Goal: Task Accomplishment & Management: Complete application form

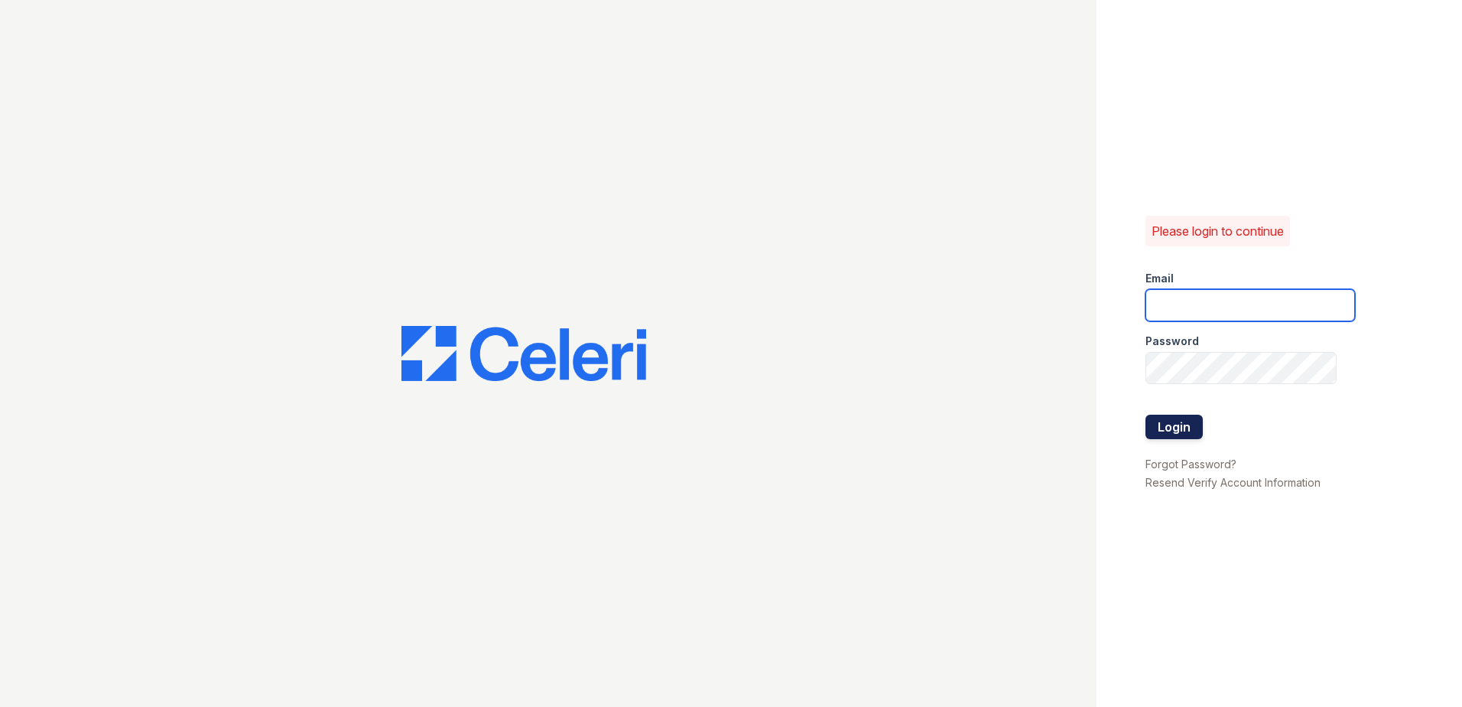
type input "[EMAIL_ADDRESS][DOMAIN_NAME]"
click at [1196, 427] on button "Login" at bounding box center [1174, 427] width 57 height 24
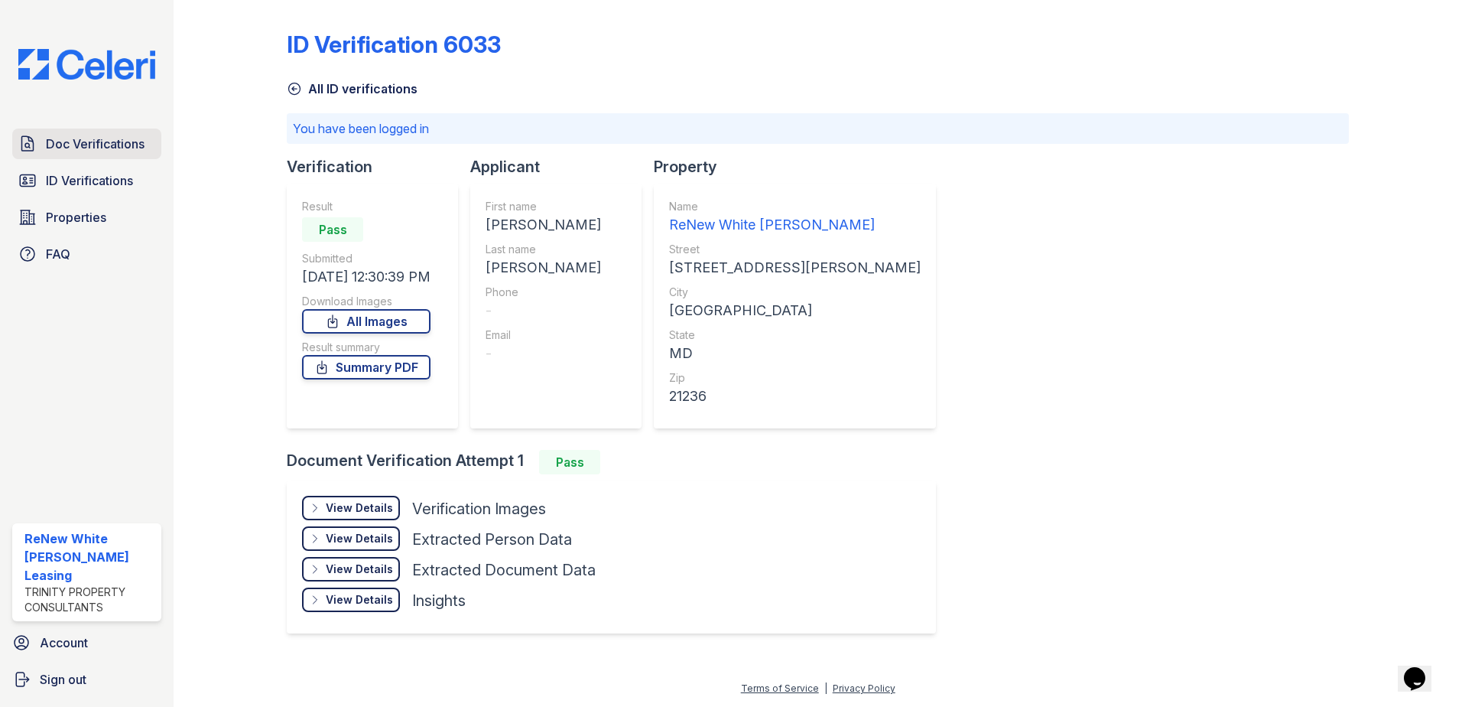
click at [138, 151] on span "Doc Verifications" at bounding box center [95, 144] width 99 height 18
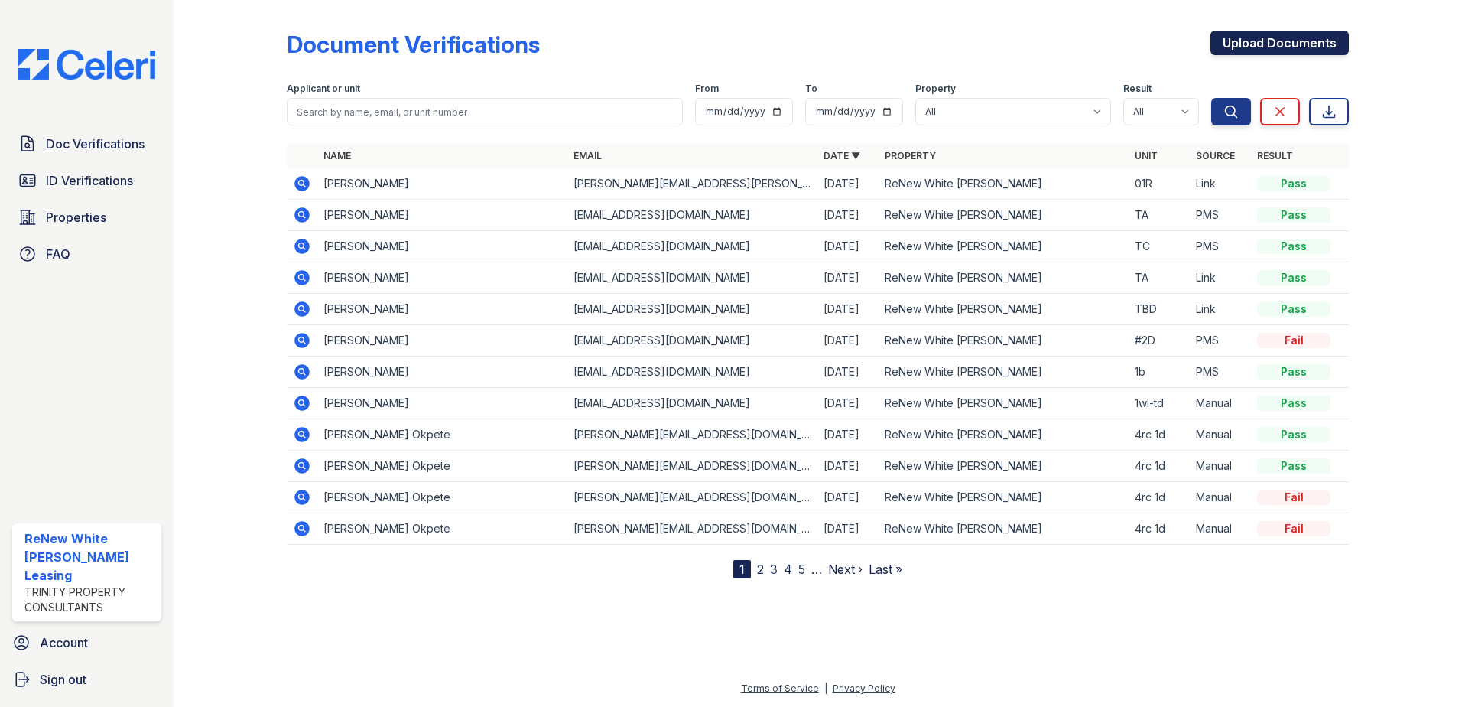
click at [1237, 50] on link "Upload Documents" at bounding box center [1280, 43] width 138 height 24
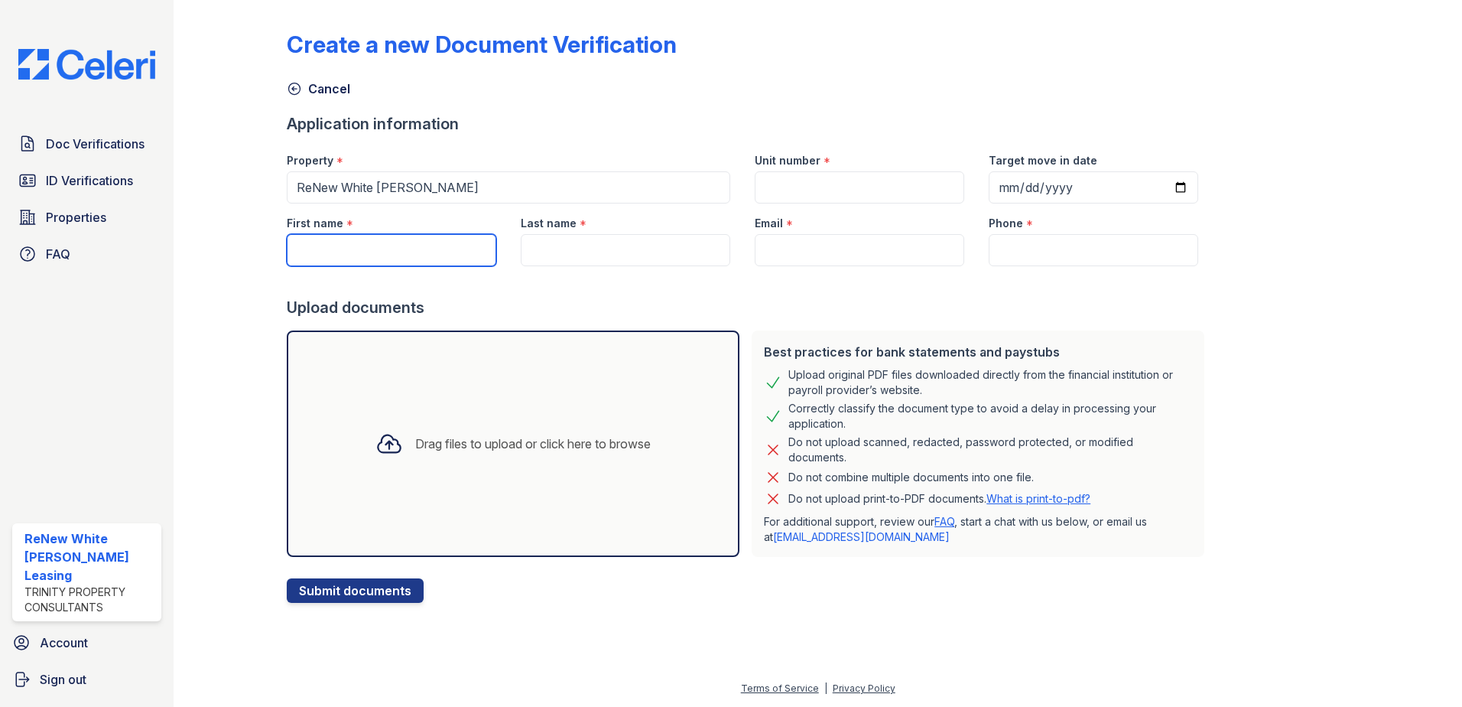
click at [412, 251] on input "First name" at bounding box center [392, 250] width 210 height 32
type input "diana"
click at [615, 250] on input "Last name" at bounding box center [626, 250] width 210 height 32
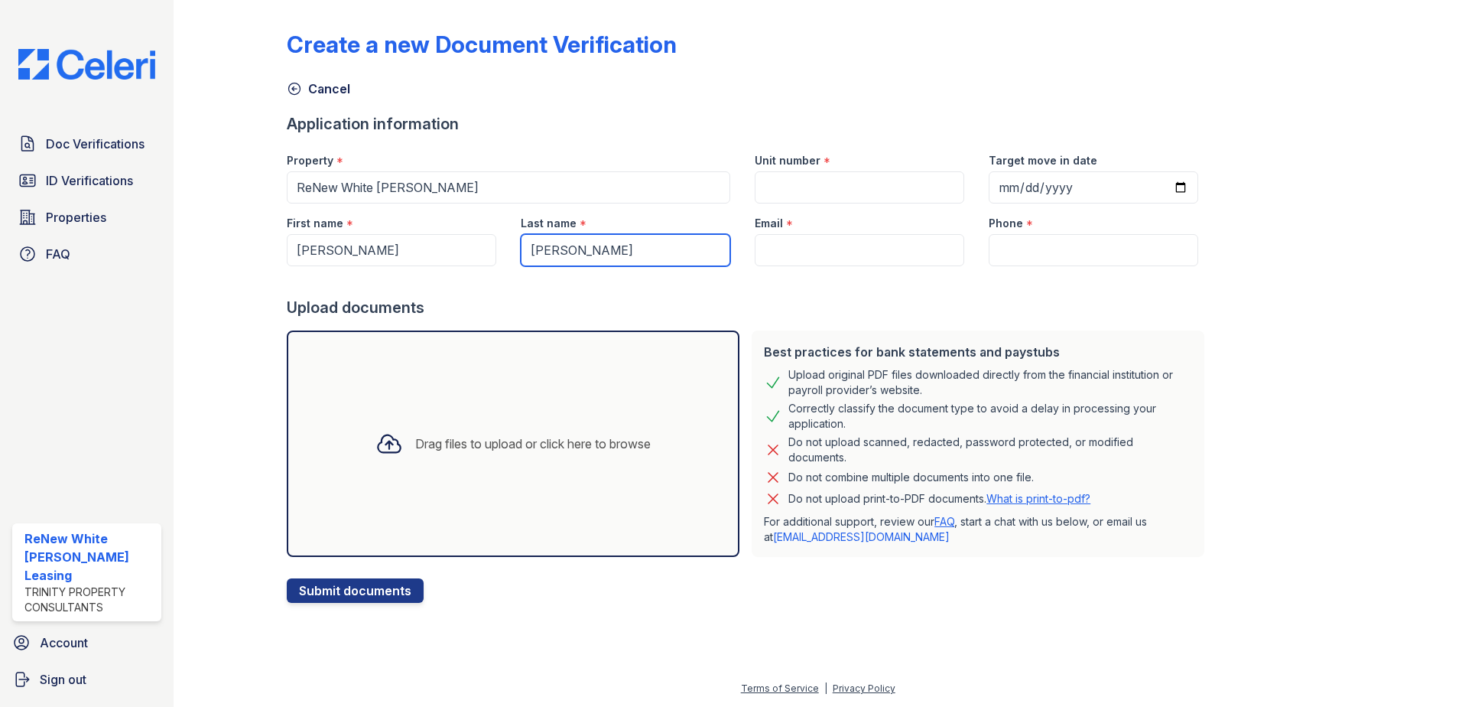
type input "lewis"
click at [824, 261] on input "Email" at bounding box center [860, 250] width 210 height 32
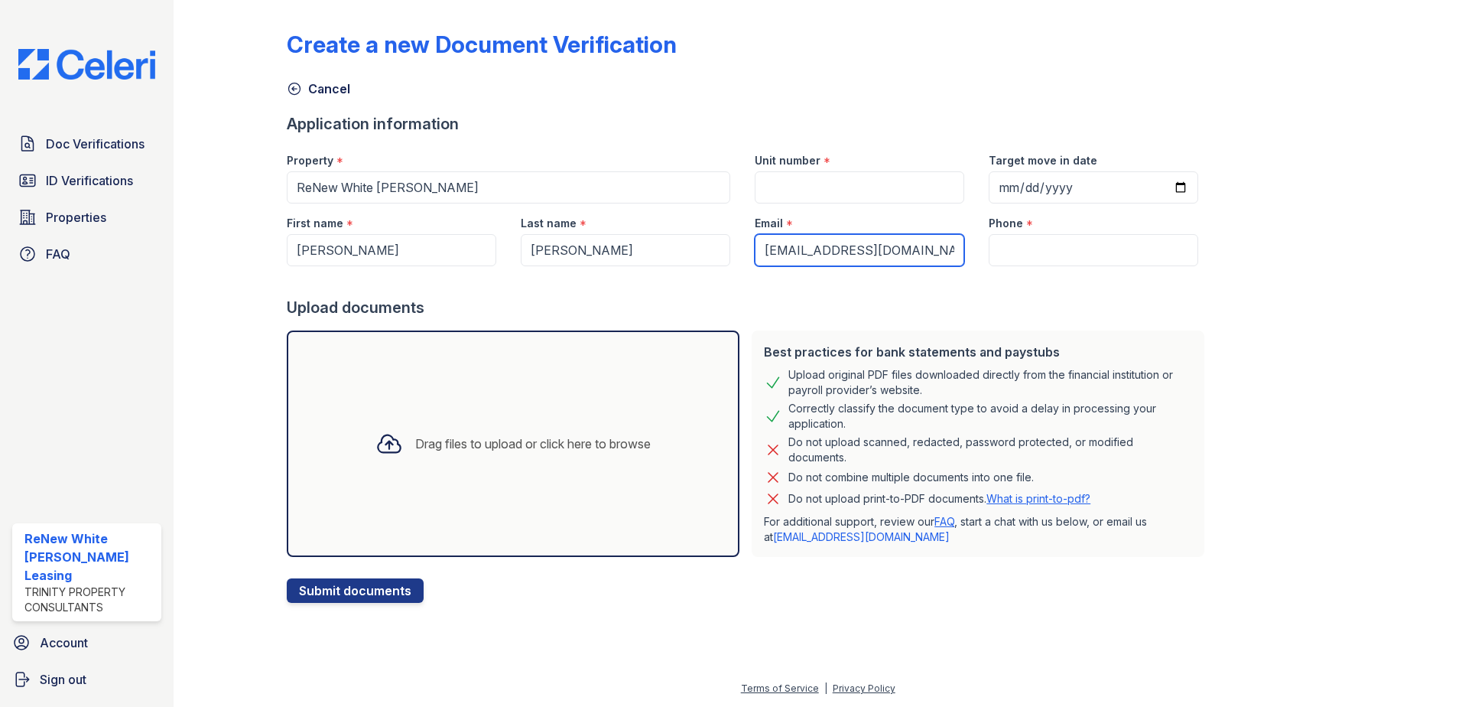
type input "[EMAIL_ADDRESS][DOMAIN_NAME]"
drag, startPoint x: 1119, startPoint y: 259, endPoint x: 1111, endPoint y: 254, distance: 9.3
click at [1119, 259] on input "Phone" at bounding box center [1094, 250] width 210 height 32
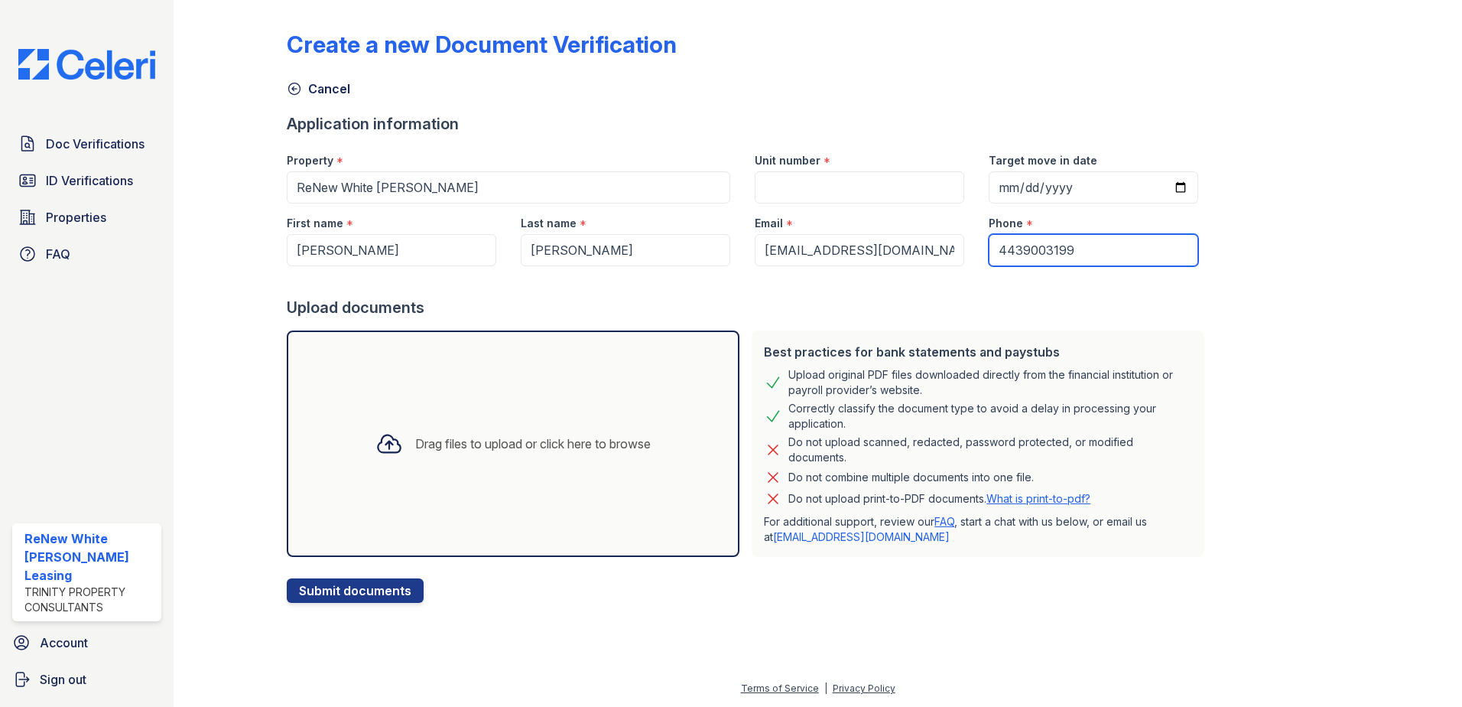
type input "4439003199"
click at [889, 190] on input "Unit number" at bounding box center [860, 187] width 210 height 32
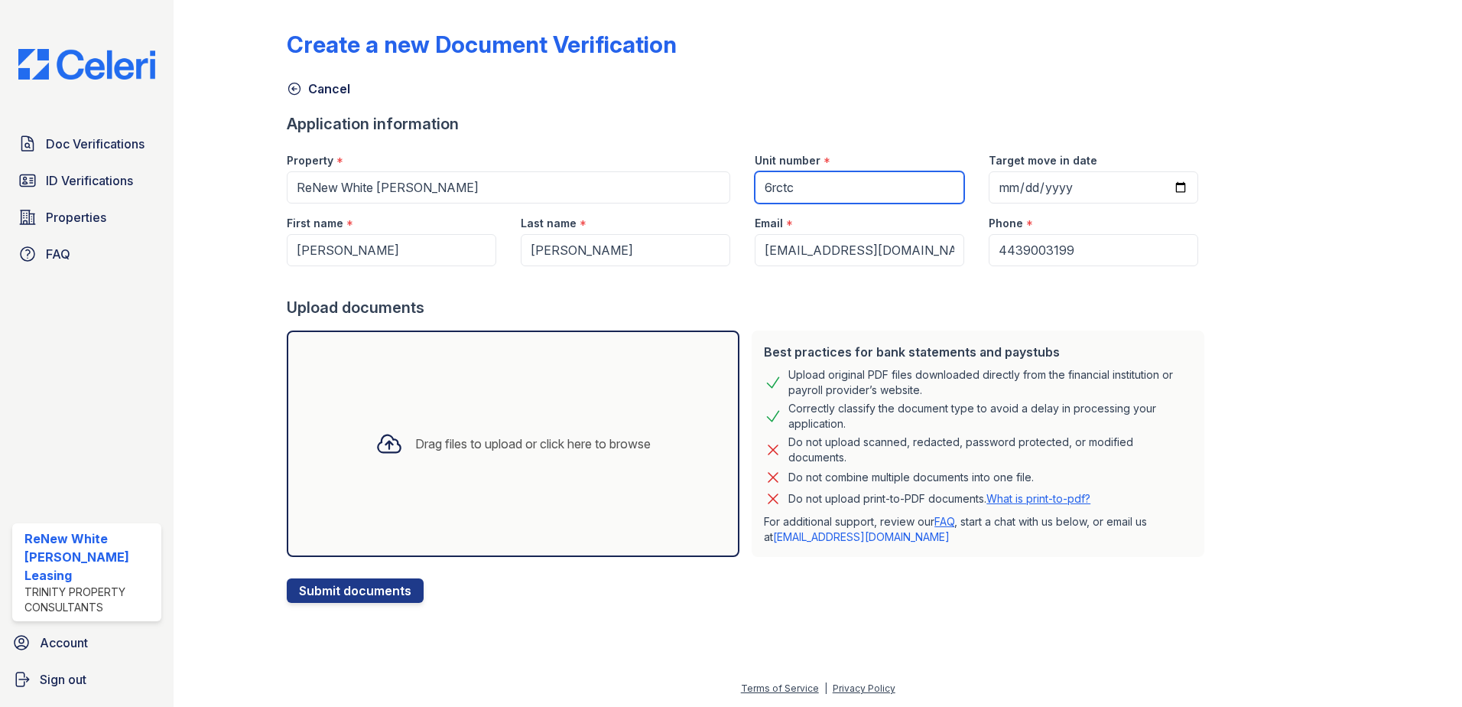
type input "6rctc"
click at [419, 480] on div "Drag files to upload or click here to browse" at bounding box center [513, 443] width 453 height 226
click at [508, 457] on div "Drag files to upload or click here to browse" at bounding box center [513, 444] width 300 height 52
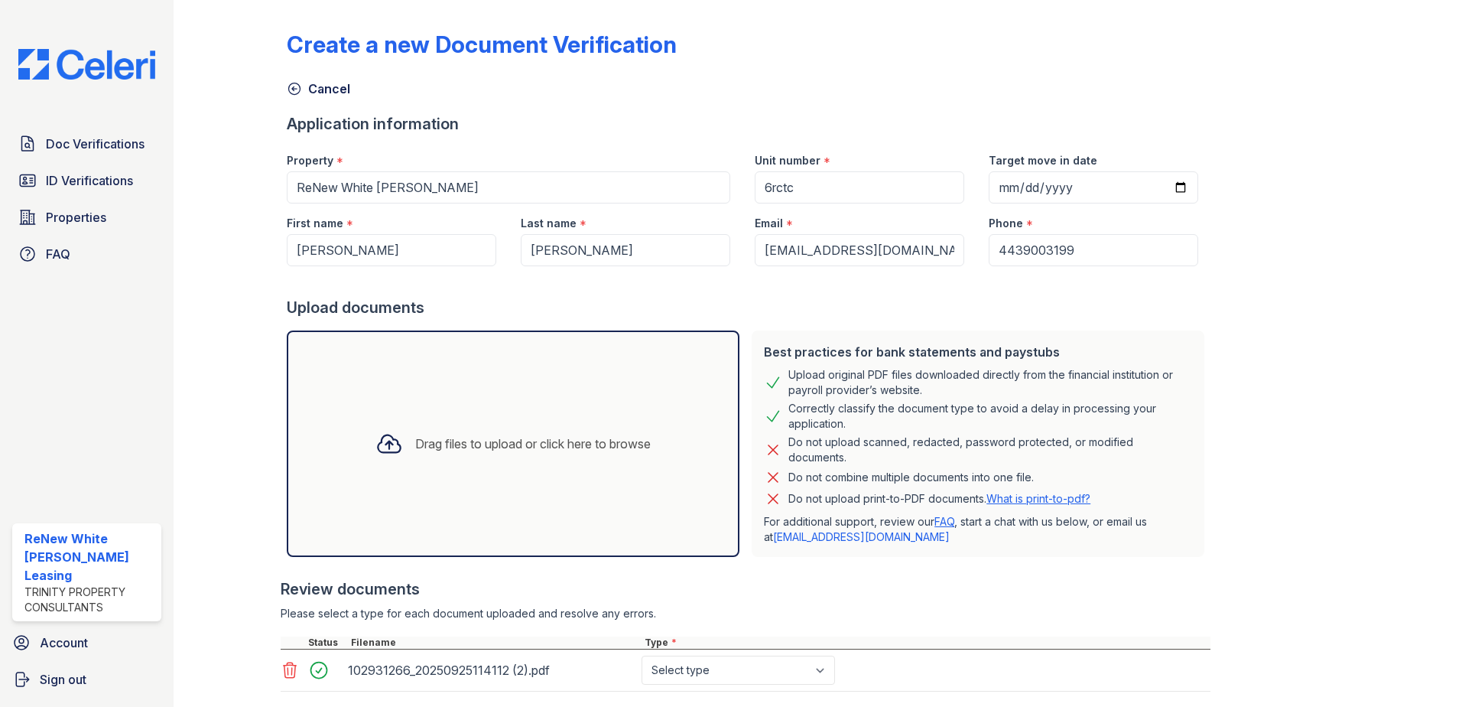
click at [453, 405] on div "Drag files to upload or click here to browse" at bounding box center [513, 443] width 453 height 226
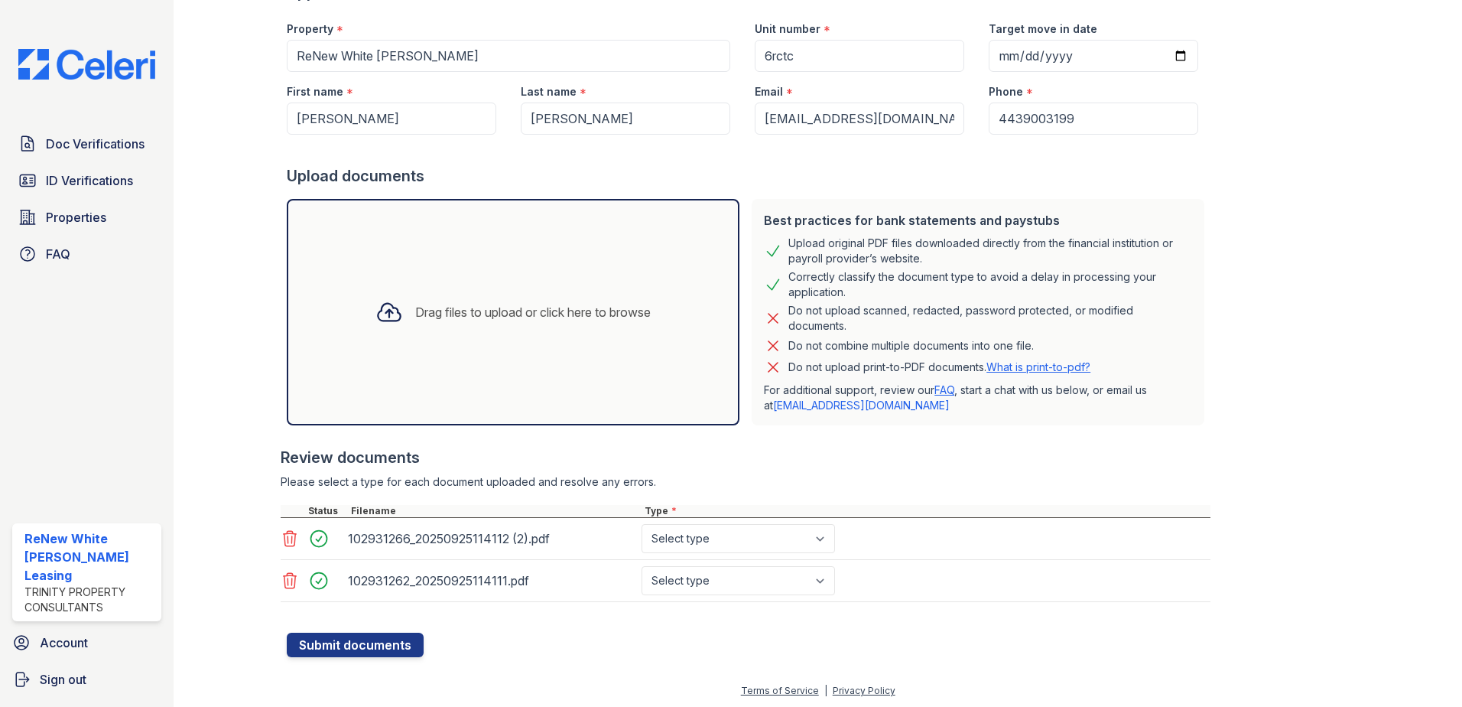
scroll to position [134, 0]
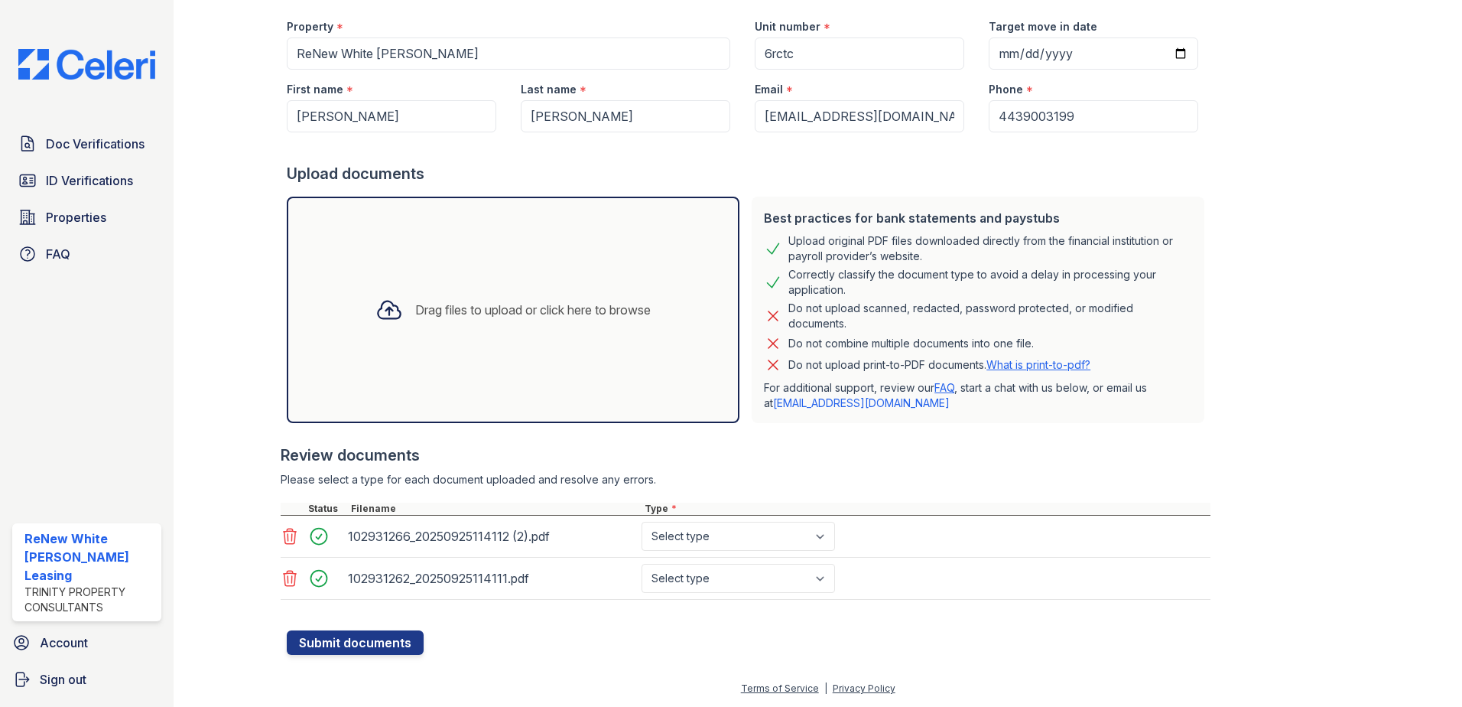
click at [550, 343] on div "Drag files to upload or click here to browse" at bounding box center [513, 310] width 453 height 226
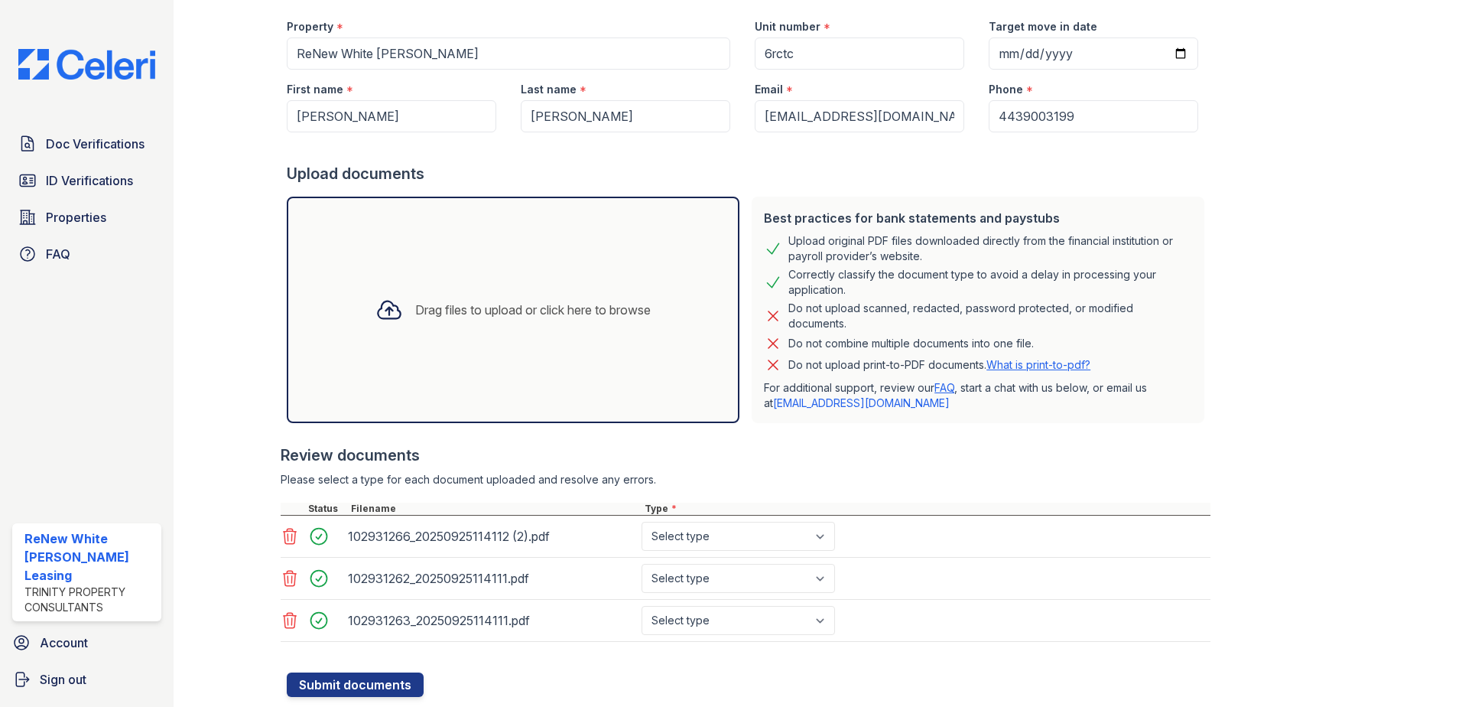
scroll to position [176, 0]
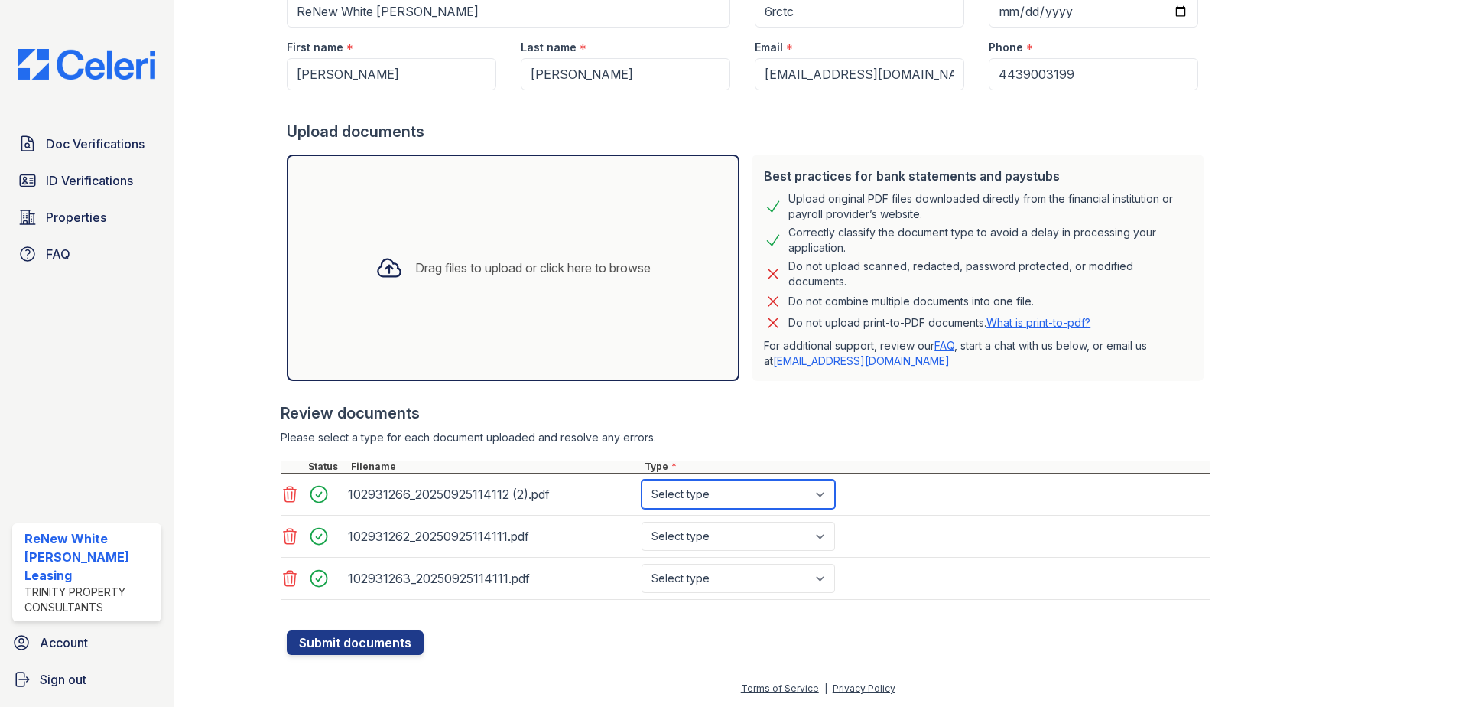
click at [739, 484] on select "Select type Paystub Bank Statement Offer Letter Tax Documents Benefit Award Let…" at bounding box center [739, 494] width 194 height 29
select select "paystub"
click at [642, 480] on select "Select type Paystub Bank Statement Offer Letter Tax Documents Benefit Award Let…" at bounding box center [739, 494] width 194 height 29
click at [714, 539] on select "Select type Paystub Bank Statement Offer Letter Tax Documents Benefit Award Let…" at bounding box center [739, 536] width 194 height 29
select select "paystub"
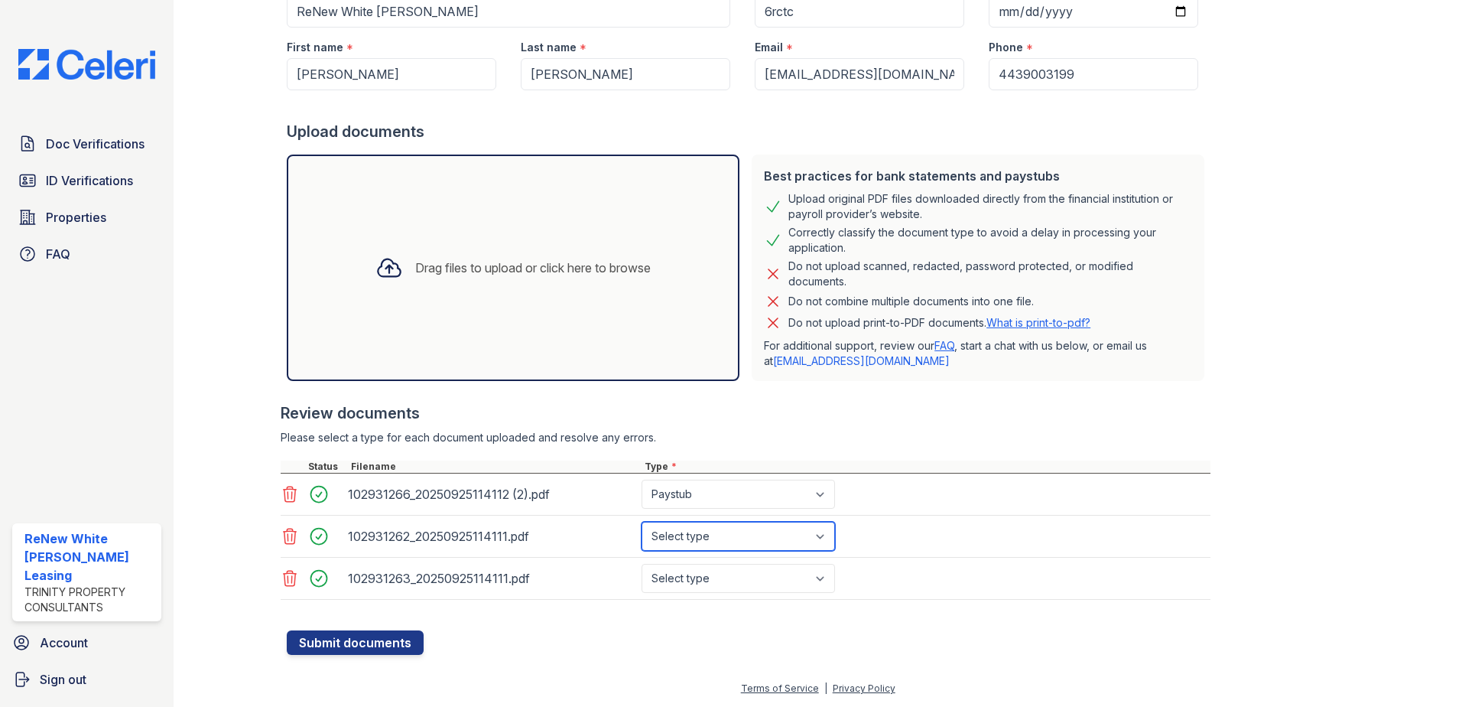
click at [642, 522] on select "Select type Paystub Bank Statement Offer Letter Tax Documents Benefit Award Let…" at bounding box center [739, 536] width 194 height 29
click at [714, 570] on select "Select type Paystub Bank Statement Offer Letter Tax Documents Benefit Award Let…" at bounding box center [739, 578] width 194 height 29
select select "paystub"
click at [642, 564] on select "Select type Paystub Bank Statement Offer Letter Tax Documents Benefit Award Let…" at bounding box center [739, 578] width 194 height 29
click at [398, 631] on button "Submit documents" at bounding box center [355, 642] width 137 height 24
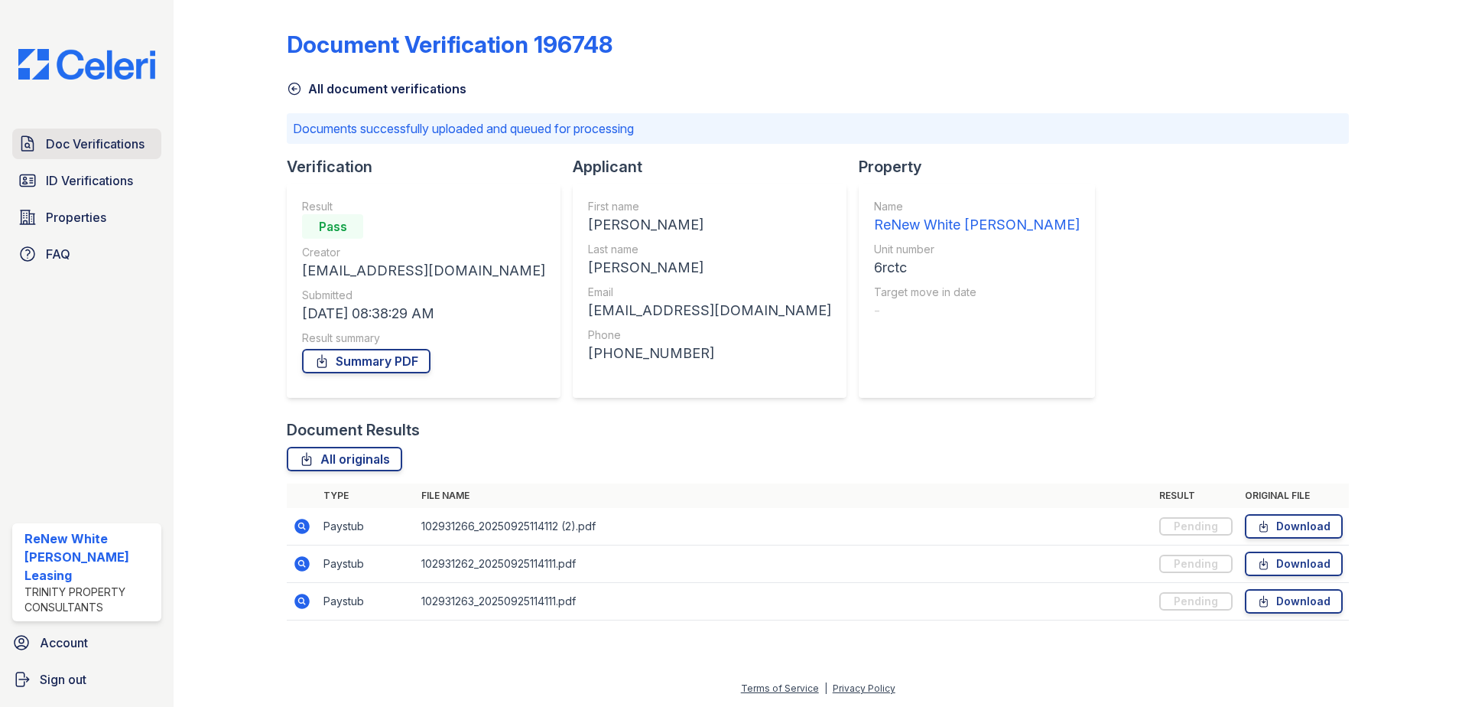
click at [118, 142] on span "Doc Verifications" at bounding box center [95, 144] width 99 height 18
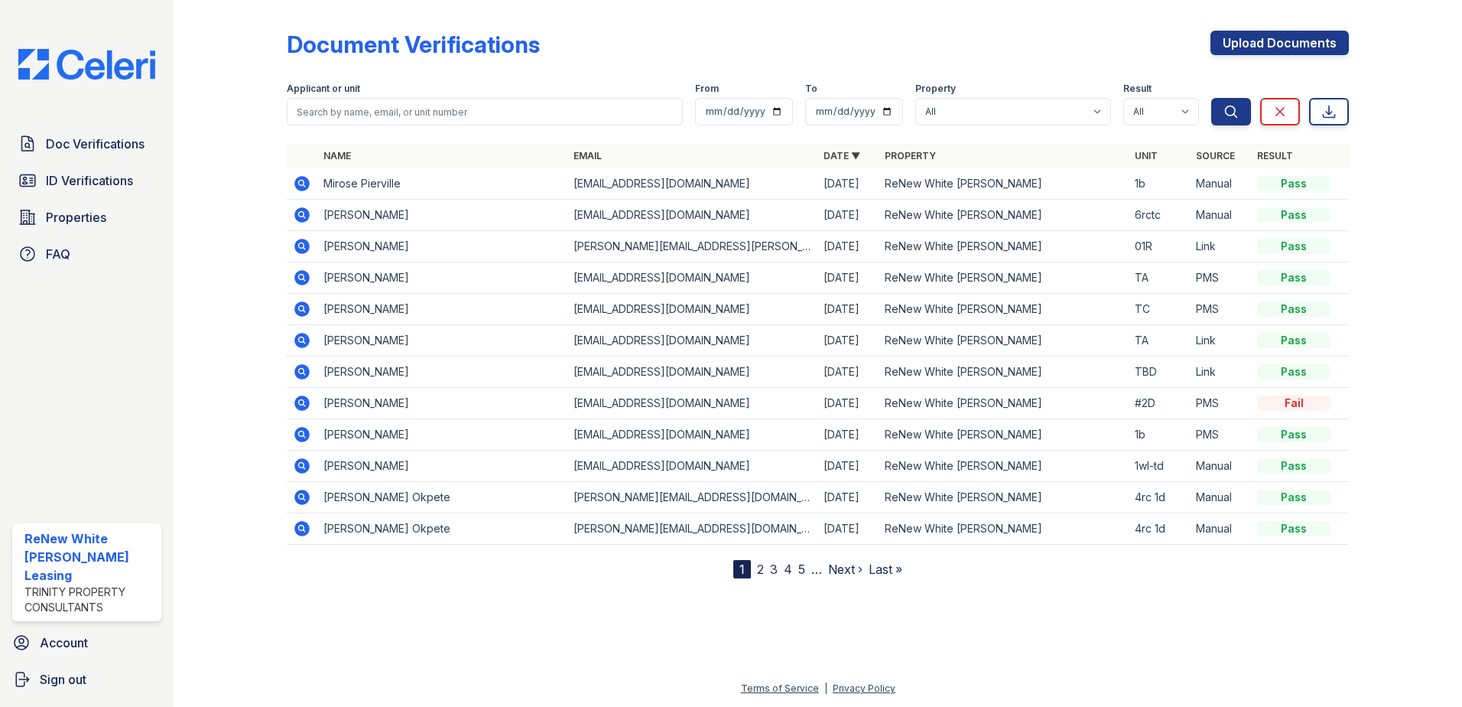
click at [299, 310] on icon at bounding box center [302, 309] width 18 height 18
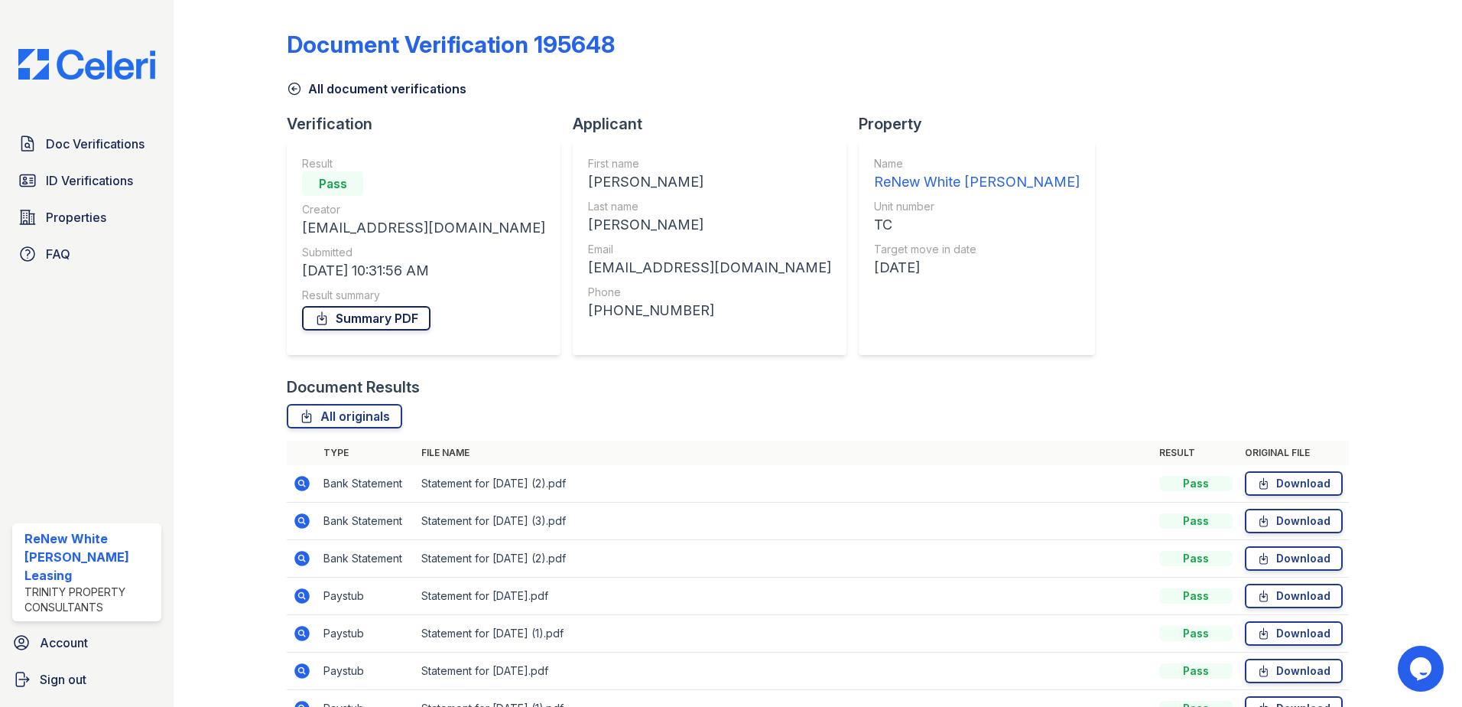
click at [387, 316] on link "Summary PDF" at bounding box center [366, 318] width 129 height 24
click at [300, 476] on icon at bounding box center [302, 483] width 18 height 18
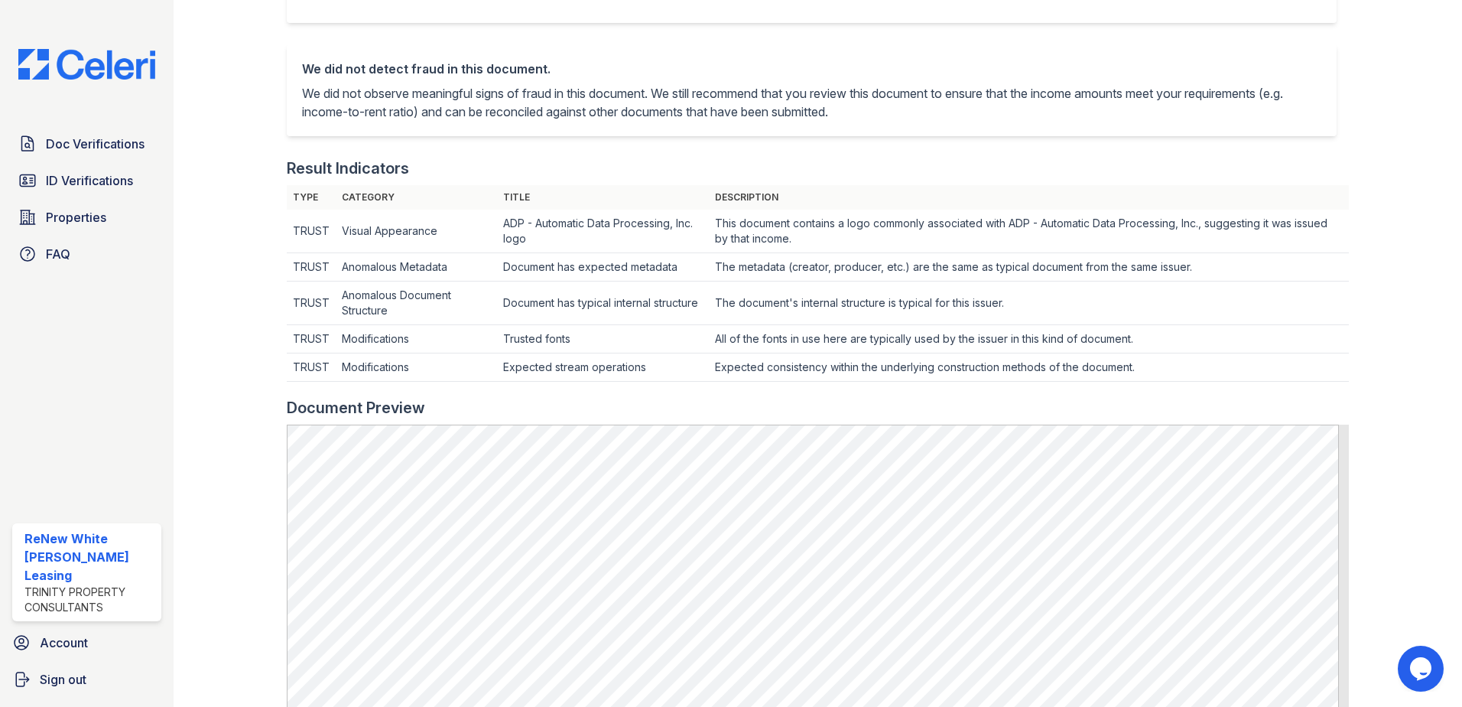
scroll to position [229, 0]
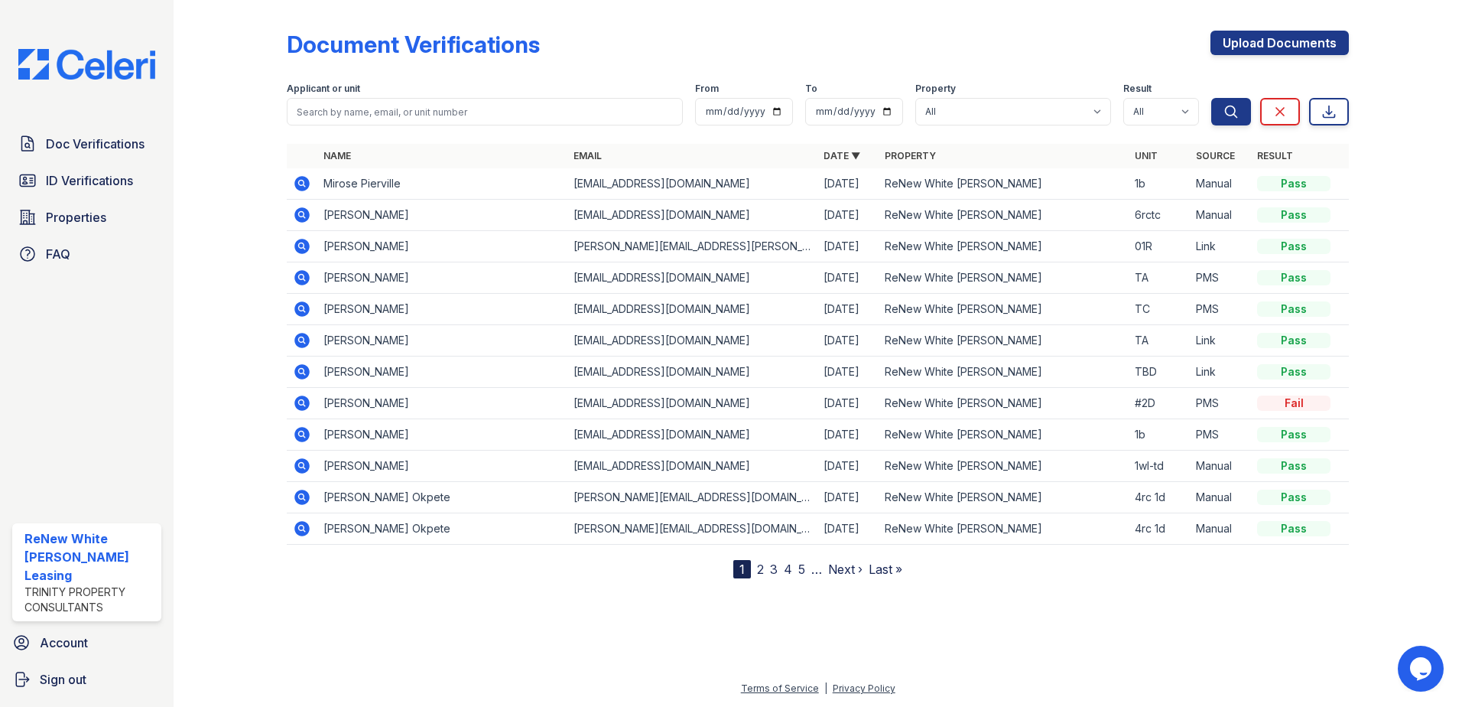
click at [301, 213] on icon at bounding box center [301, 214] width 4 height 4
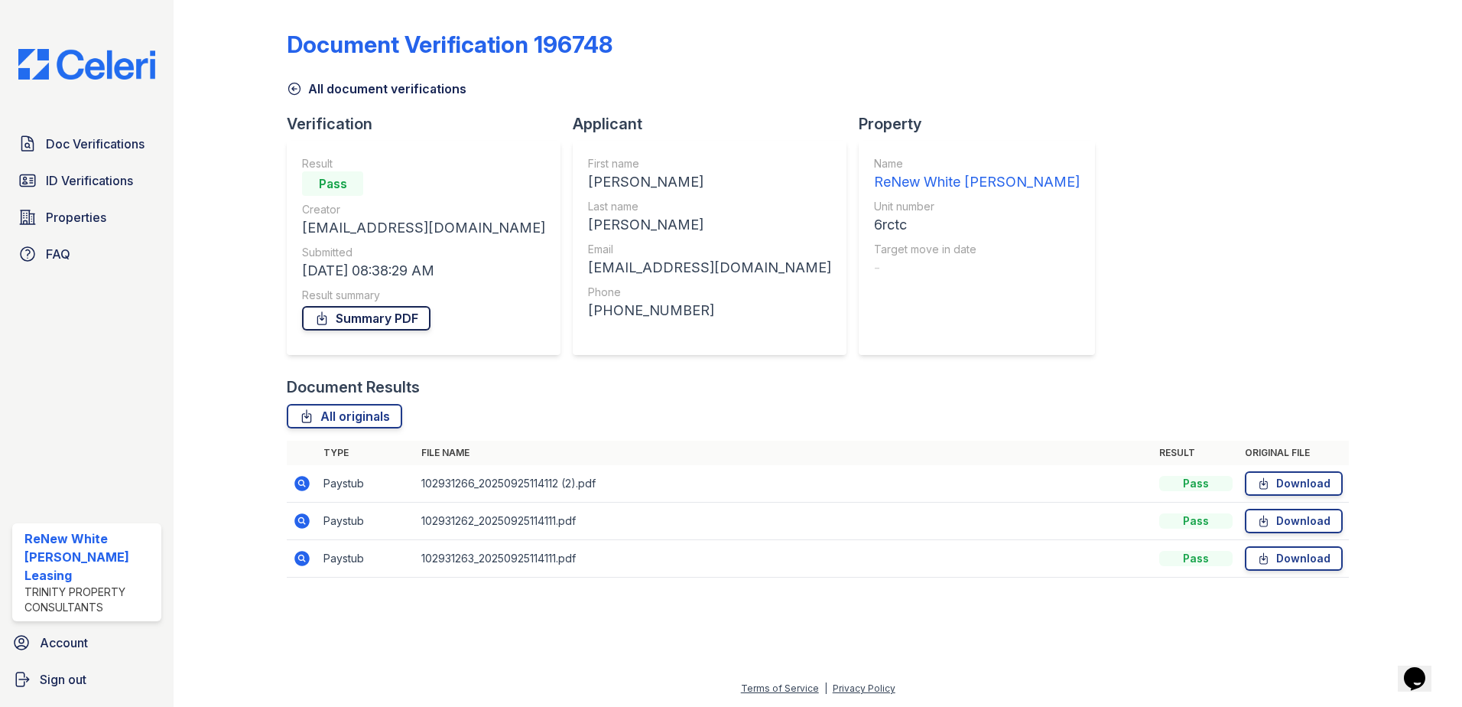
click at [381, 330] on link "Summary PDF" at bounding box center [366, 318] width 129 height 24
click at [99, 129] on div "Doc Verifications ID Verifications Properties FAQ ReNew White Marsh Leasing Tri…" at bounding box center [87, 353] width 174 height 707
click at [100, 129] on link "Doc Verifications" at bounding box center [86, 144] width 149 height 31
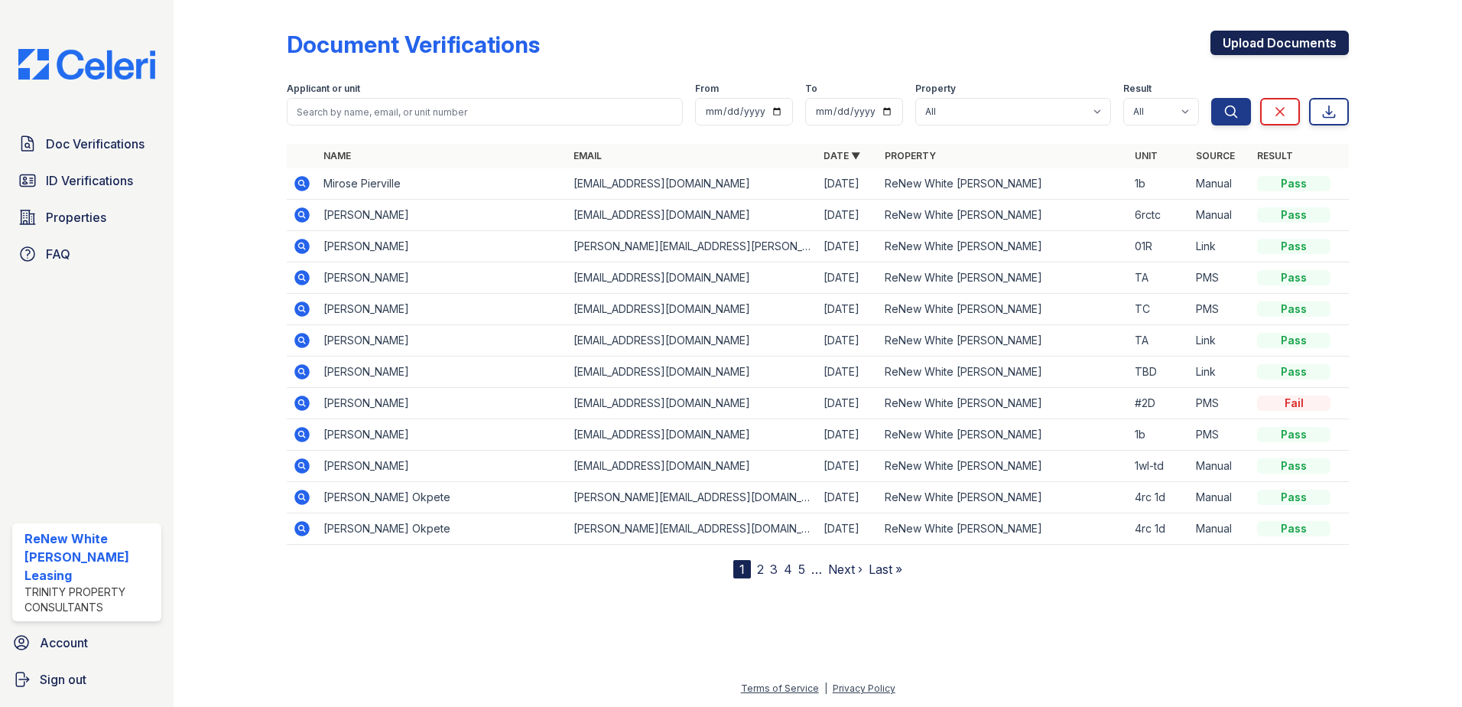
click at [1319, 42] on link "Upload Documents" at bounding box center [1280, 43] width 138 height 24
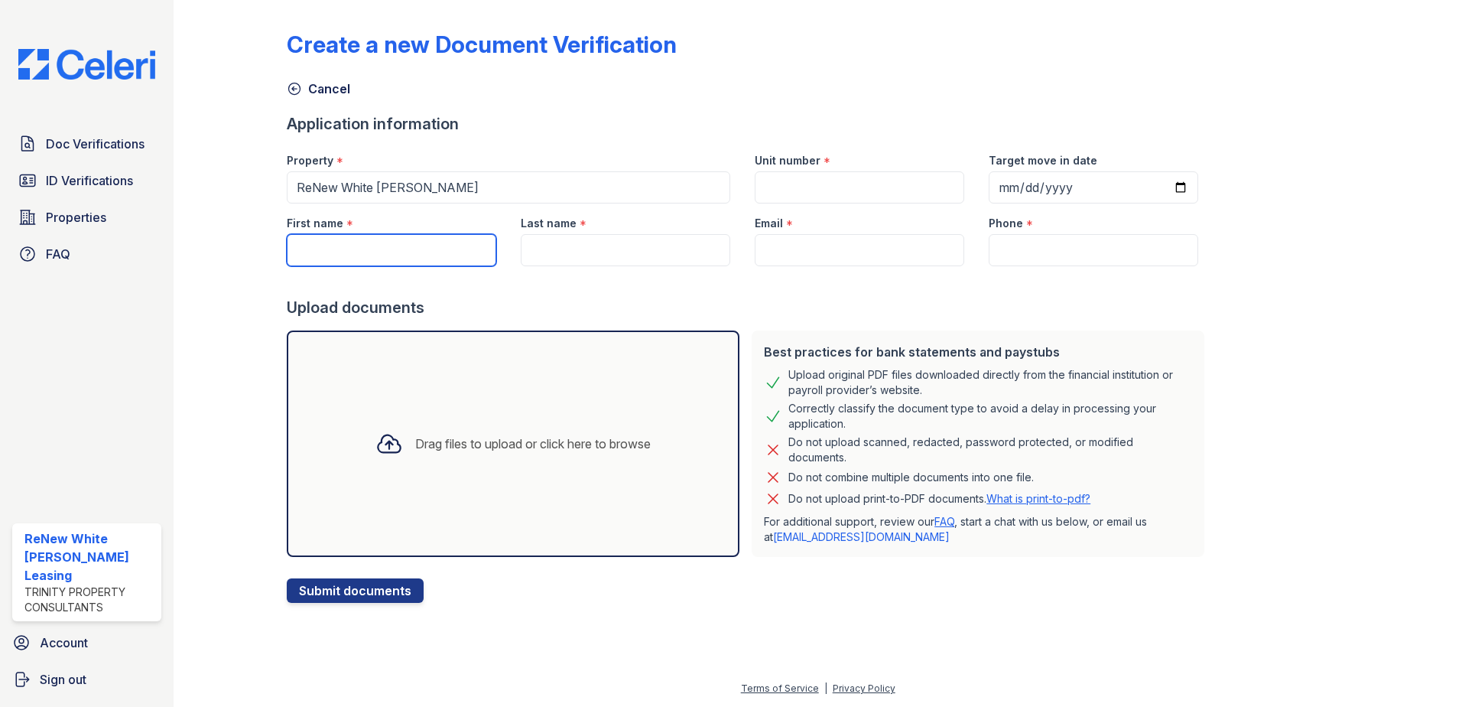
click at [460, 244] on input "First name" at bounding box center [392, 250] width 210 height 32
type input "[PERSON_NAME]"
type input "6rctc"
type input "[PERSON_NAME]"
type input "[EMAIL_ADDRESS][DOMAIN_NAME]"
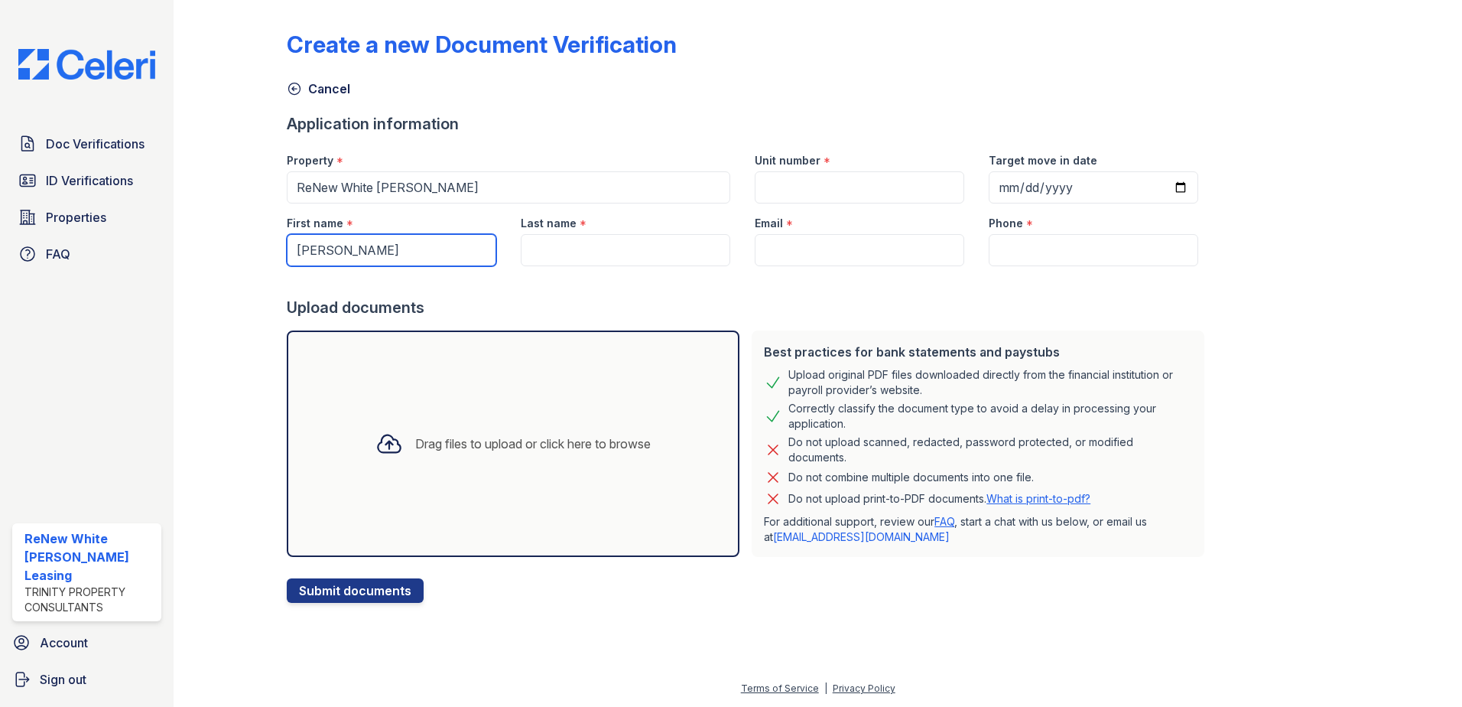
type input "4439003199"
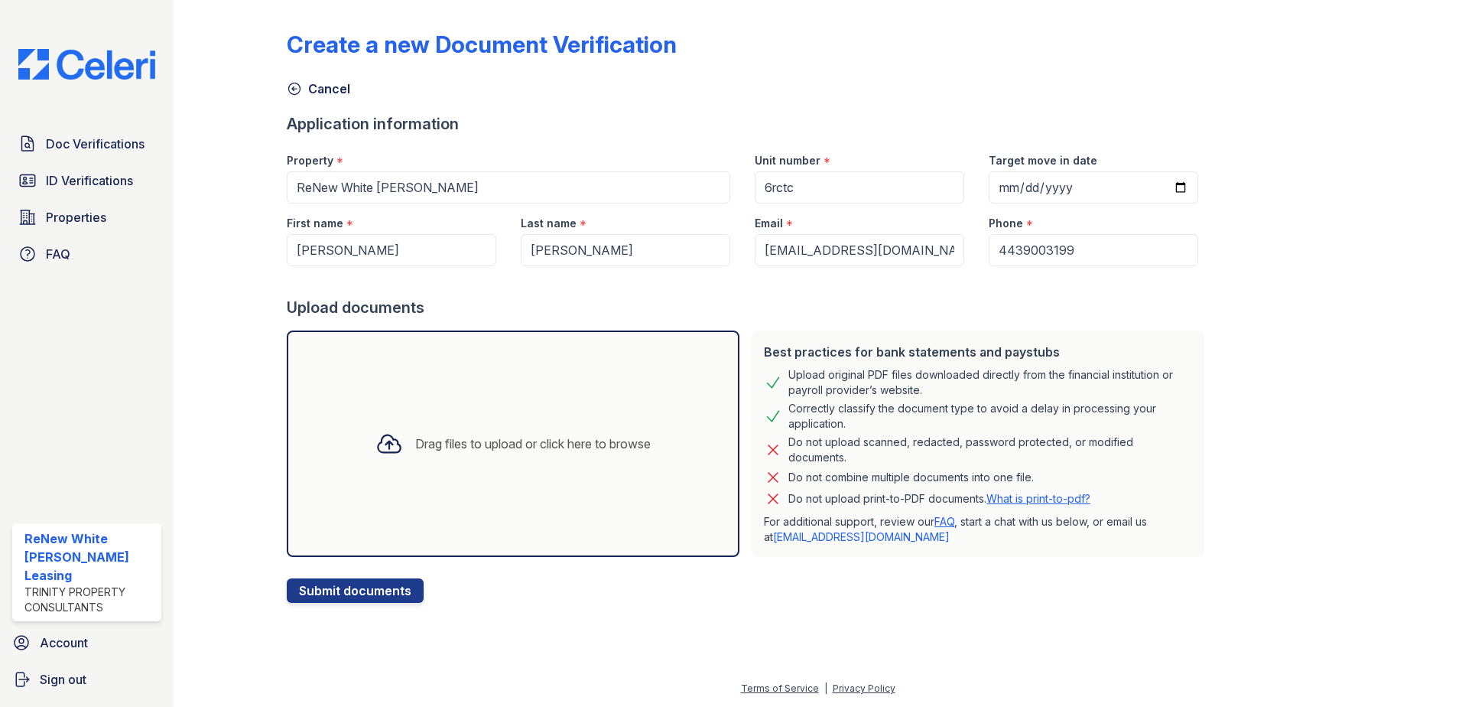
click at [425, 388] on div "Drag files to upload or click here to browse" at bounding box center [513, 443] width 453 height 226
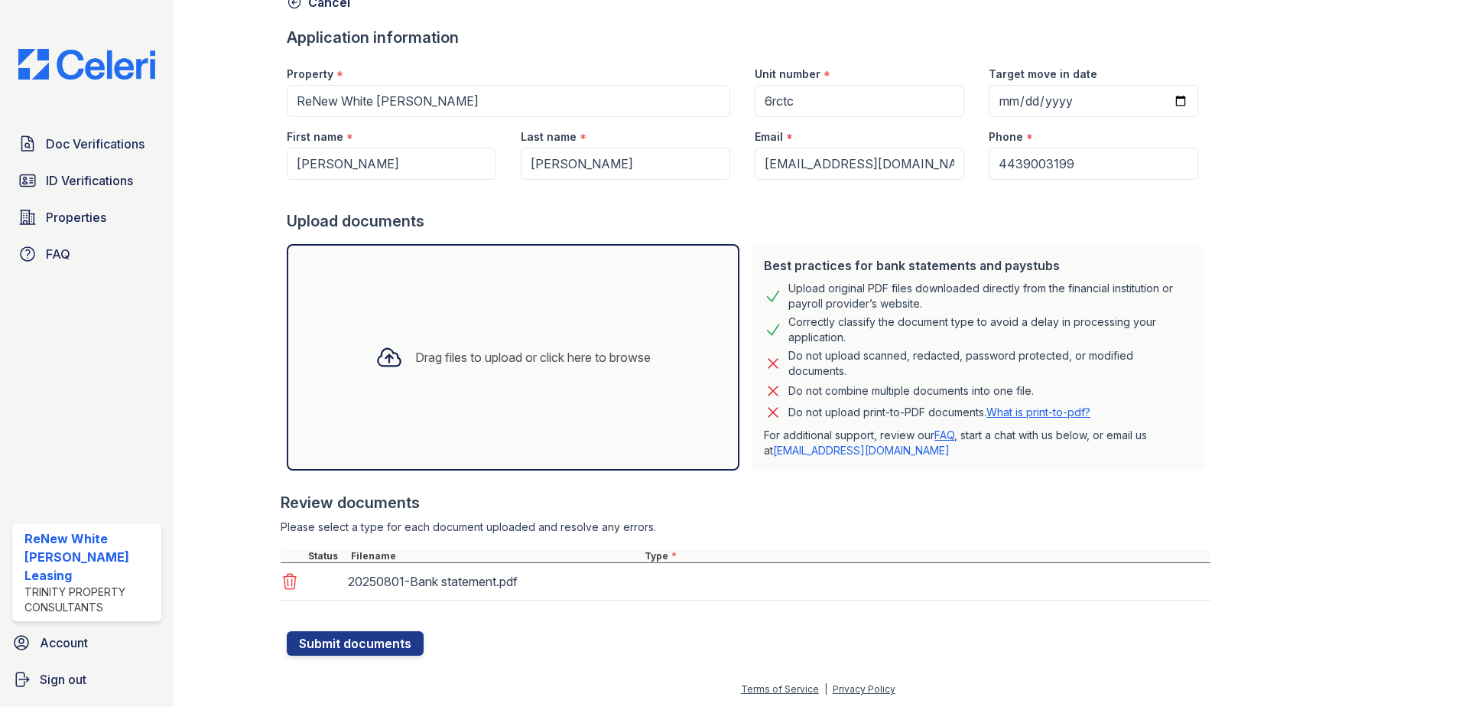
scroll to position [87, 0]
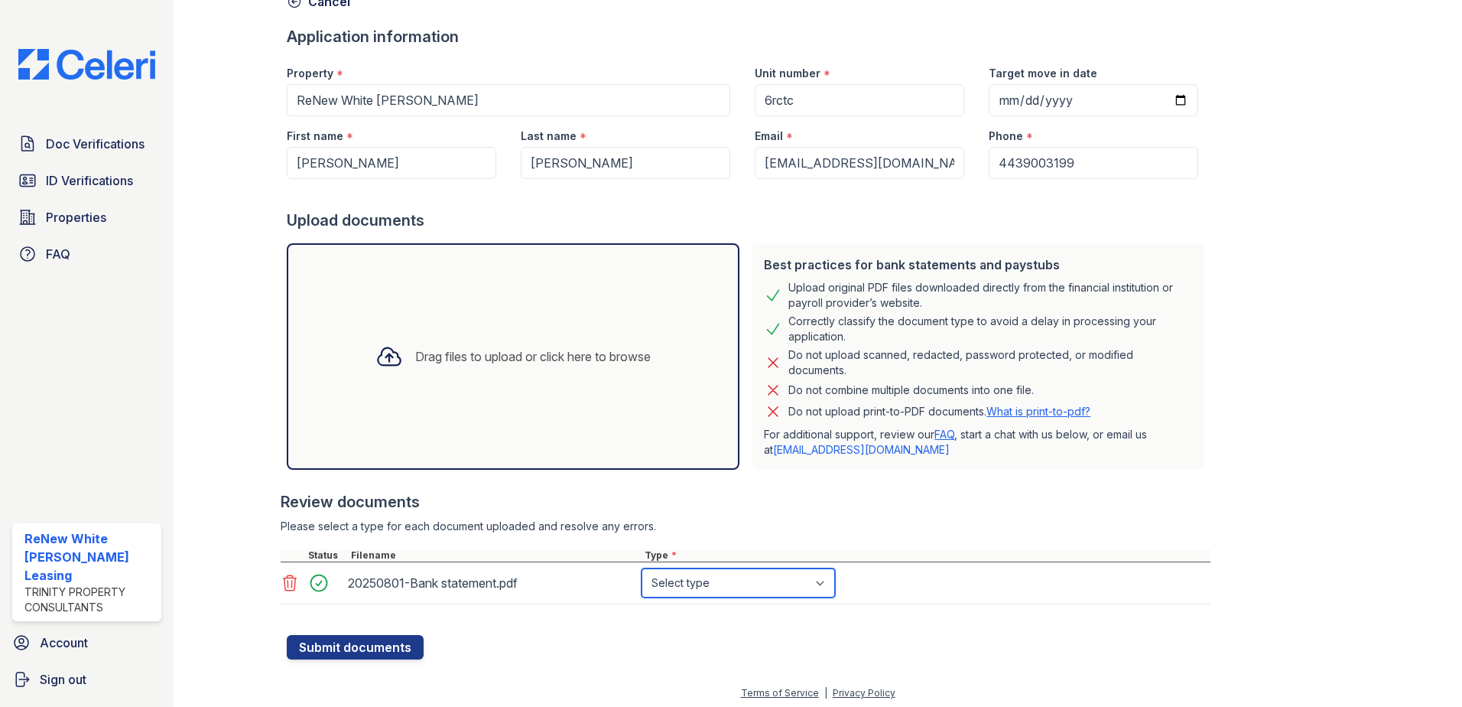
click at [681, 582] on select "Select type Paystub Bank Statement Offer Letter Tax Documents Benefit Award Let…" at bounding box center [739, 582] width 194 height 29
select select "bank_statement"
click at [642, 568] on select "Select type Paystub Bank Statement Offer Letter Tax Documents Benefit Award Let…" at bounding box center [739, 582] width 194 height 29
click at [423, 324] on div "Drag files to upload or click here to browse" at bounding box center [513, 356] width 453 height 226
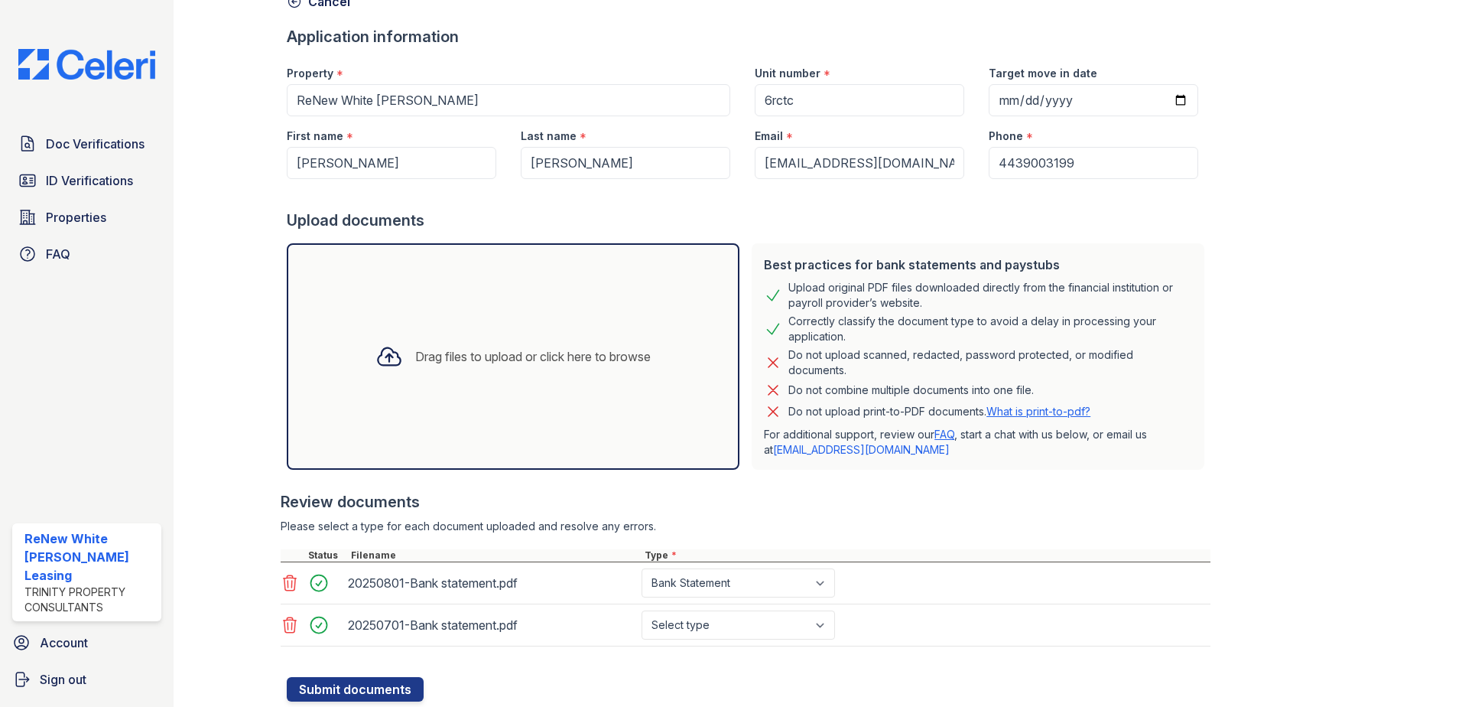
click at [580, 381] on div "Drag files to upload or click here to browse" at bounding box center [513, 356] width 300 height 52
click at [601, 398] on div "Drag files to upload or click here to browse" at bounding box center [513, 356] width 453 height 226
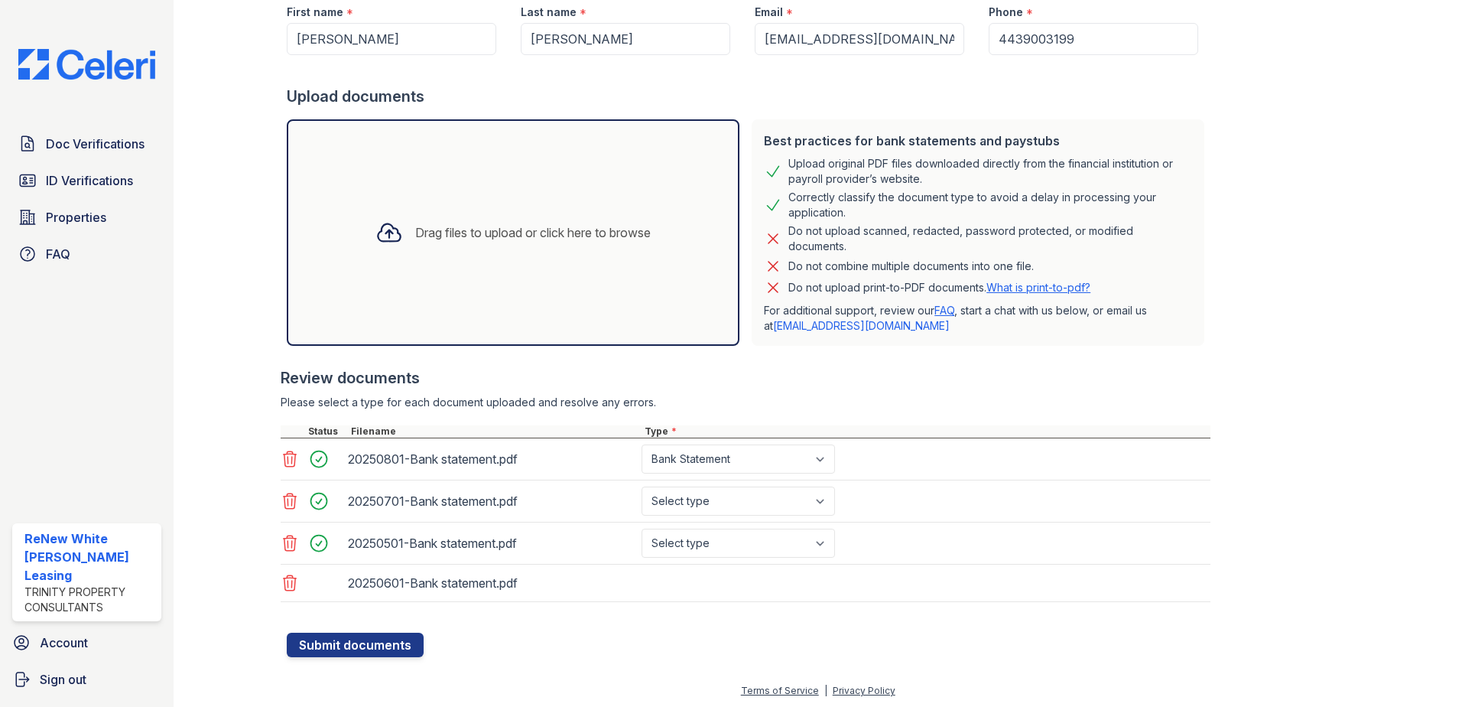
scroll to position [213, 0]
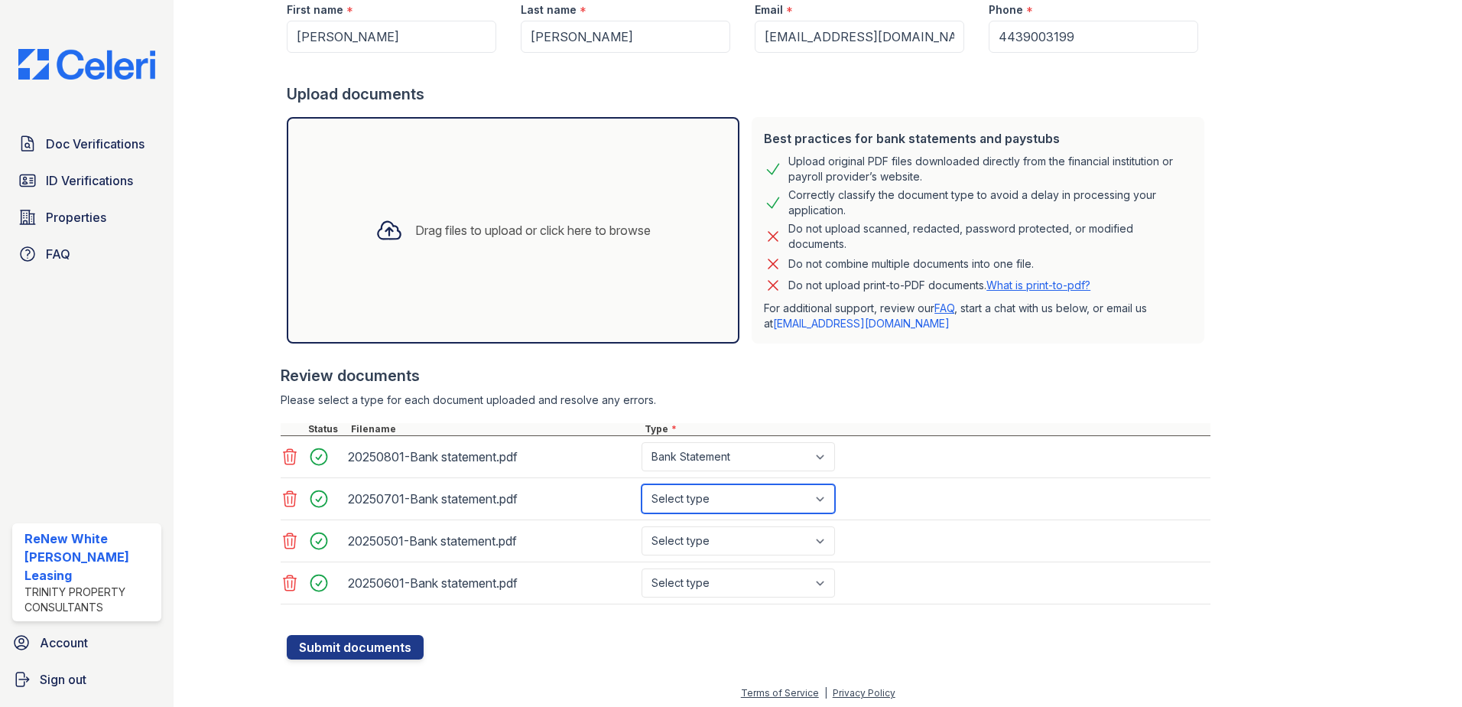
click at [742, 494] on select "Select type Paystub Bank Statement Offer Letter Tax Documents Benefit Award Let…" at bounding box center [739, 498] width 194 height 29
select select "bank_statement"
click at [642, 484] on select "Select type Paystub Bank Statement Offer Letter Tax Documents Benefit Award Let…" at bounding box center [739, 498] width 194 height 29
click at [737, 528] on select "Select type Paystub Bank Statement Offer Letter Tax Documents Benefit Award Let…" at bounding box center [739, 540] width 194 height 29
select select "bank_statement"
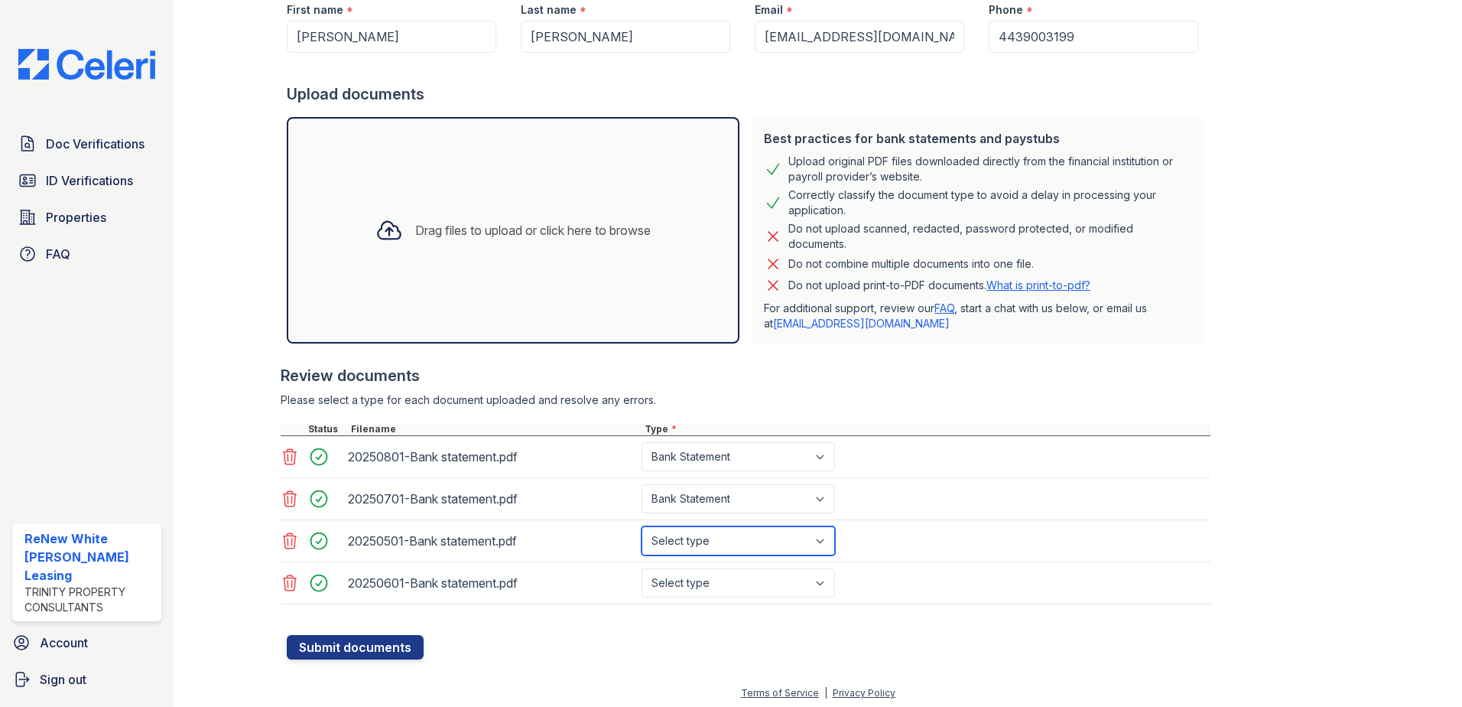
click at [642, 526] on select "Select type Paystub Bank Statement Offer Letter Tax Documents Benefit Award Let…" at bounding box center [739, 540] width 194 height 29
click at [733, 591] on select "Select type Paystub Bank Statement Offer Letter Tax Documents Benefit Award Let…" at bounding box center [739, 582] width 194 height 29
select select "bank_statement"
click at [642, 568] on select "Select type Paystub Bank Statement Offer Letter Tax Documents Benefit Award Let…" at bounding box center [739, 582] width 194 height 29
click at [318, 645] on button "Submit documents" at bounding box center [355, 647] width 137 height 24
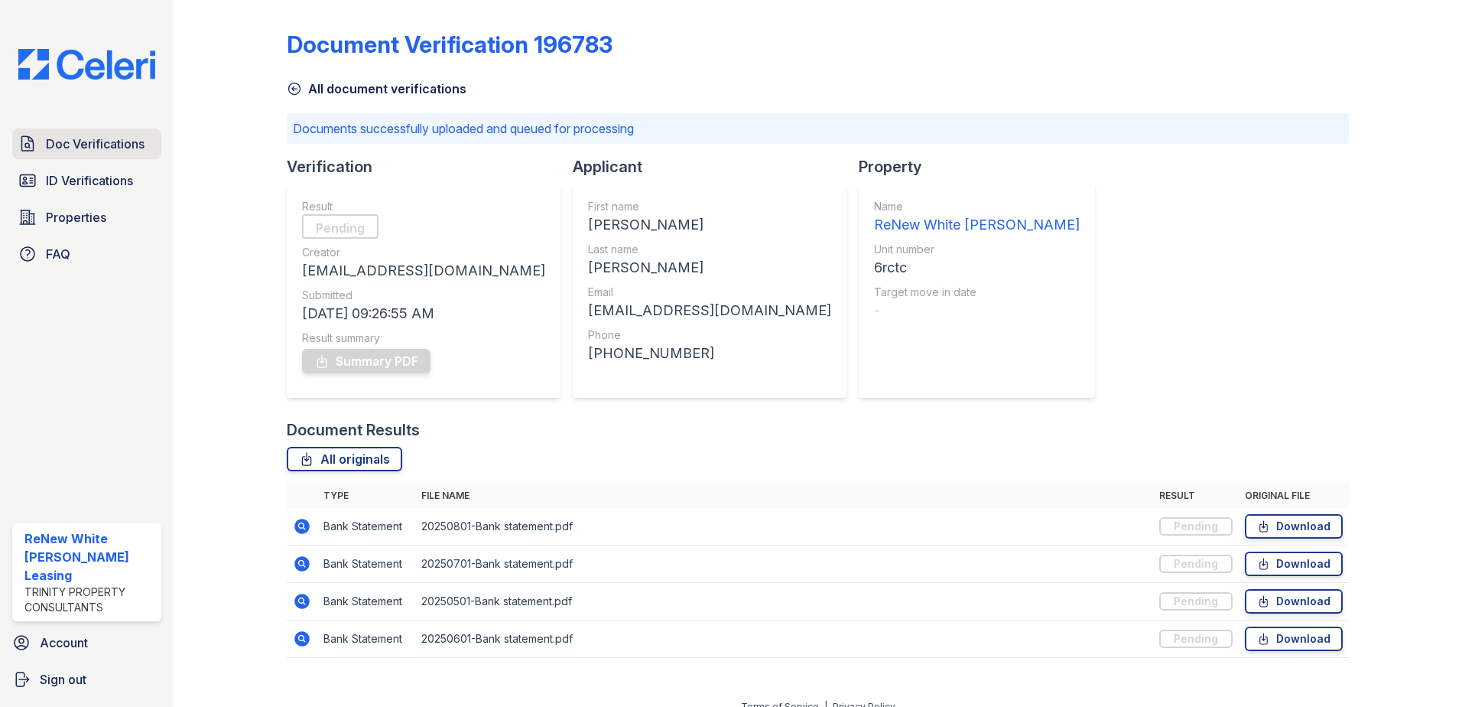
click at [65, 142] on span "Doc Verifications" at bounding box center [95, 144] width 99 height 18
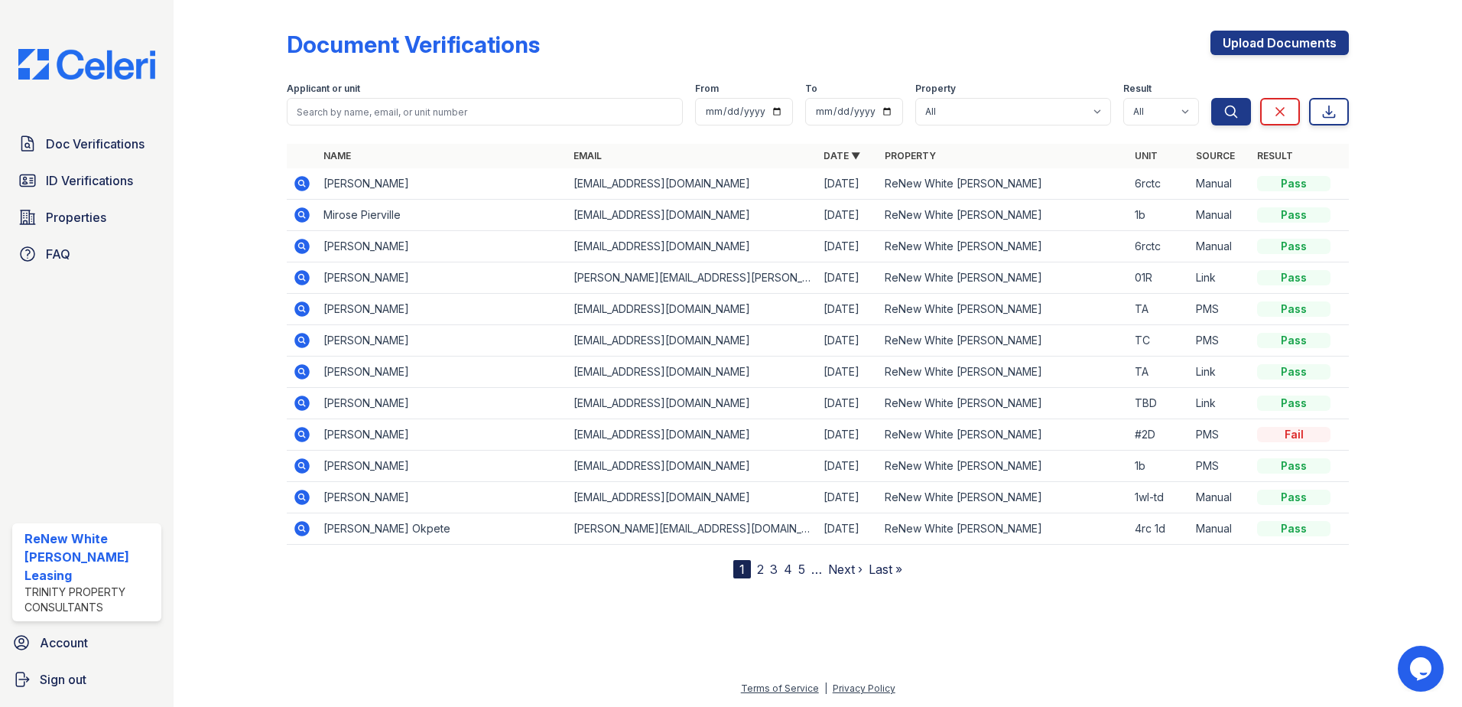
click at [305, 177] on icon at bounding box center [302, 183] width 18 height 18
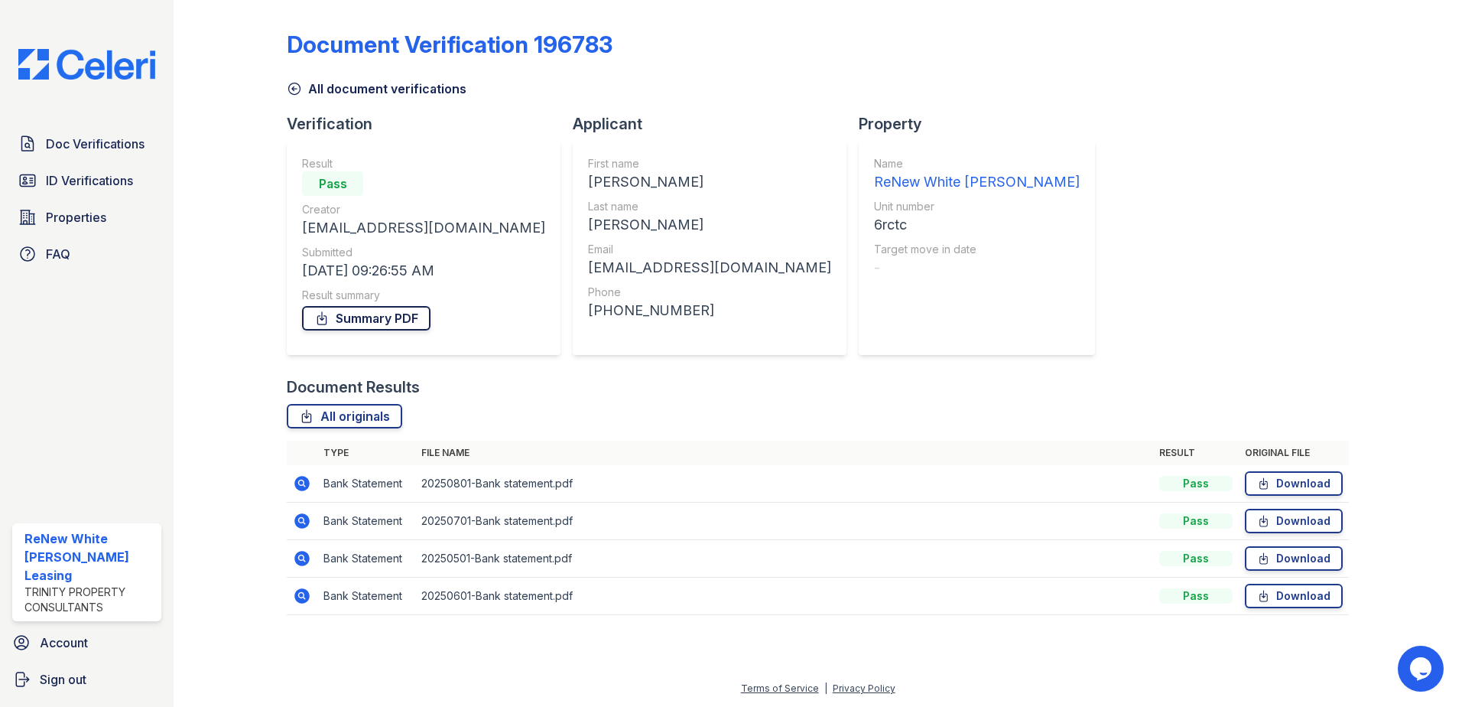
click at [353, 307] on link "Summary PDF" at bounding box center [366, 318] width 129 height 24
click at [302, 481] on icon at bounding box center [301, 482] width 4 height 4
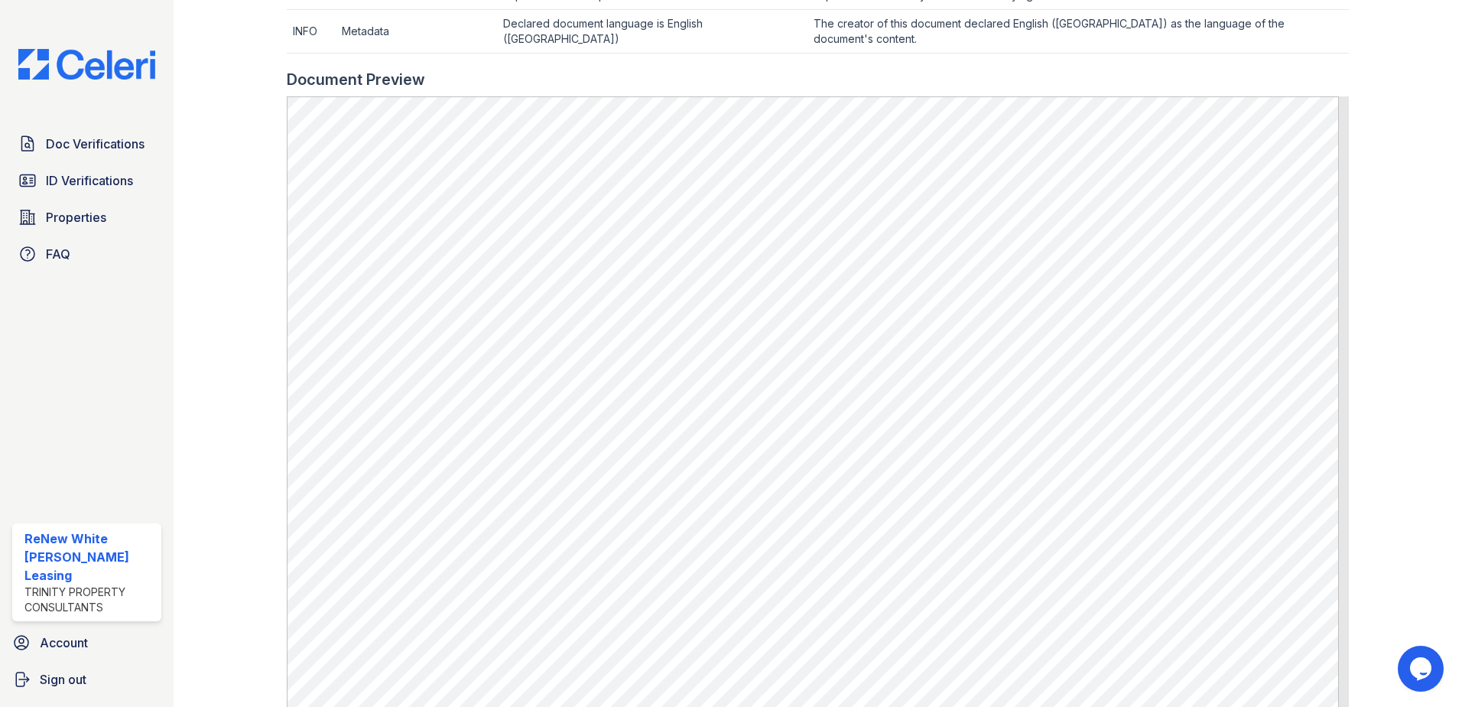
scroll to position [612, 0]
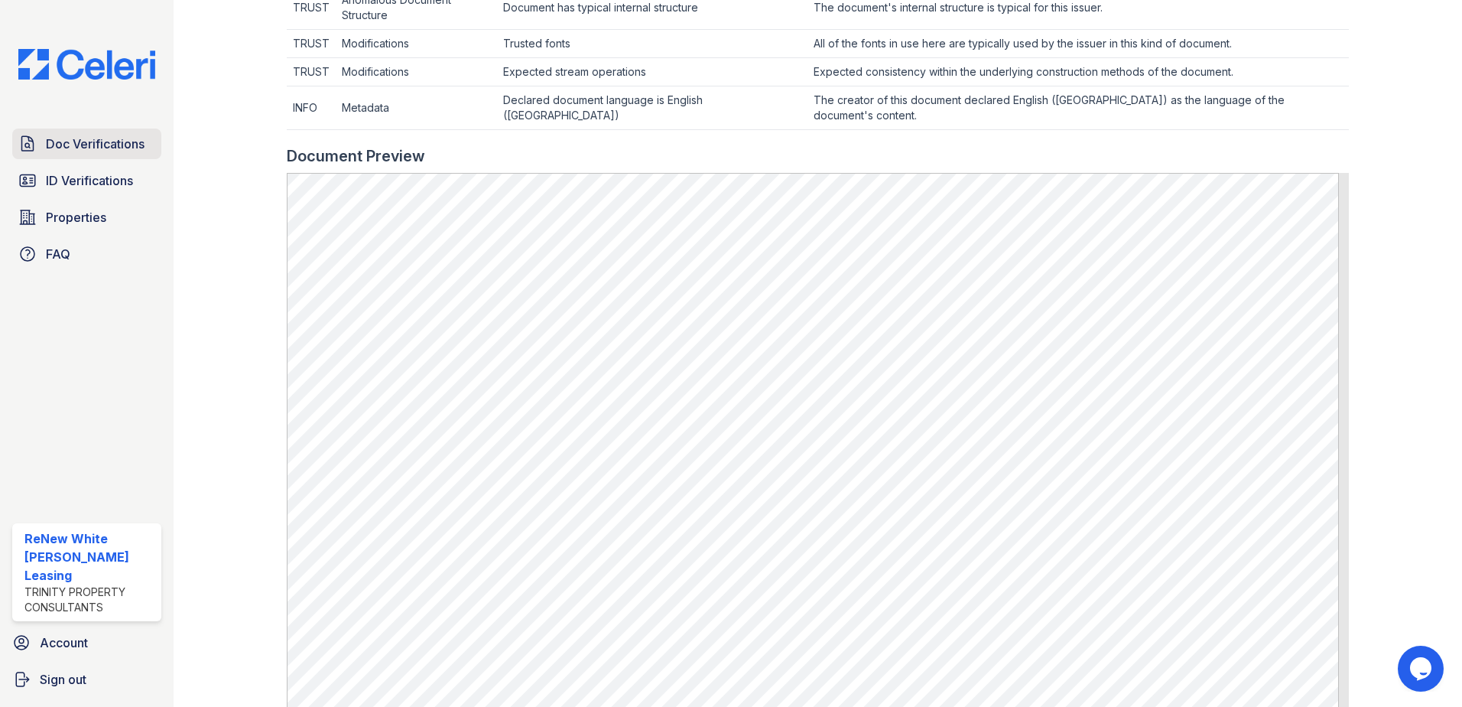
click at [102, 137] on span "Doc Verifications" at bounding box center [95, 144] width 99 height 18
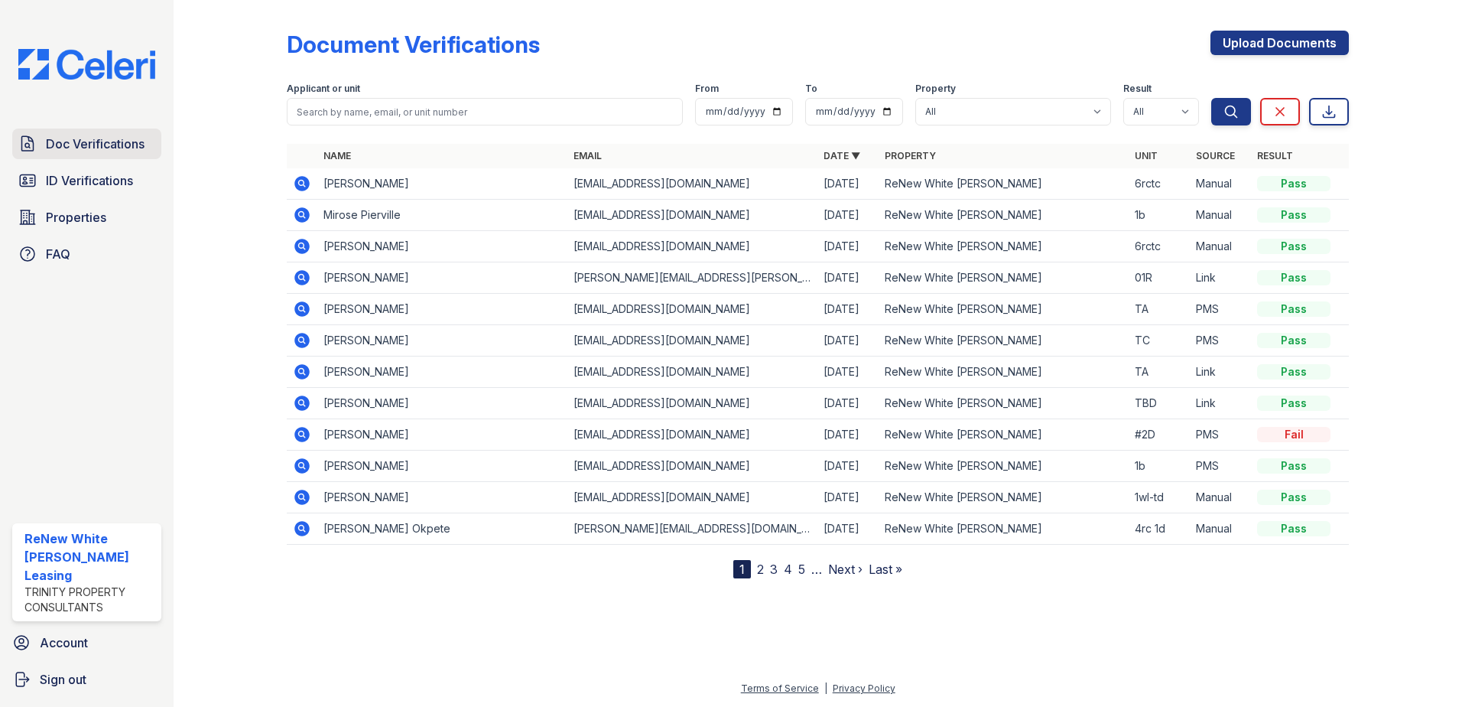
click at [70, 155] on link "Doc Verifications" at bounding box center [86, 144] width 149 height 31
click at [1293, 43] on link "Upload Documents" at bounding box center [1280, 43] width 138 height 24
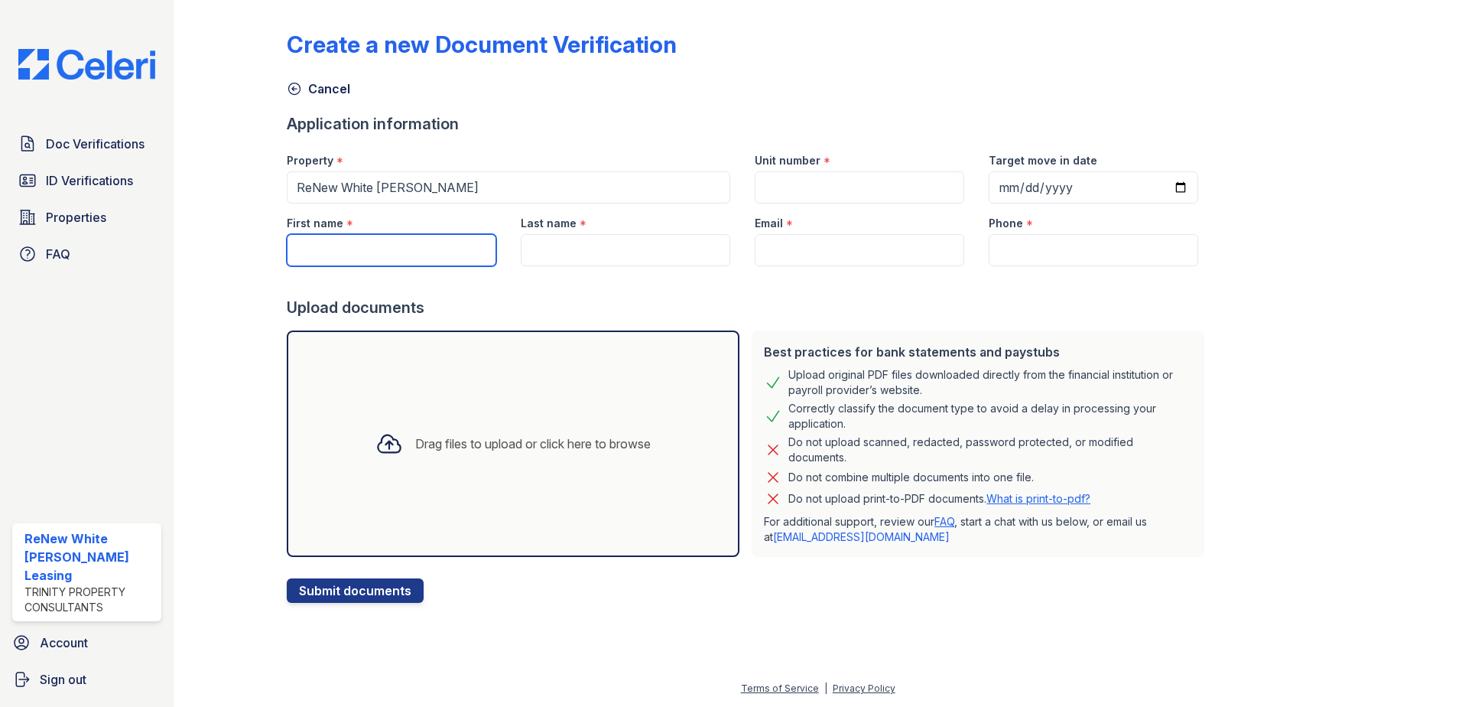
click at [485, 246] on input "First name" at bounding box center [392, 250] width 210 height 32
type input "[PERSON_NAME]"
type input "6rctc"
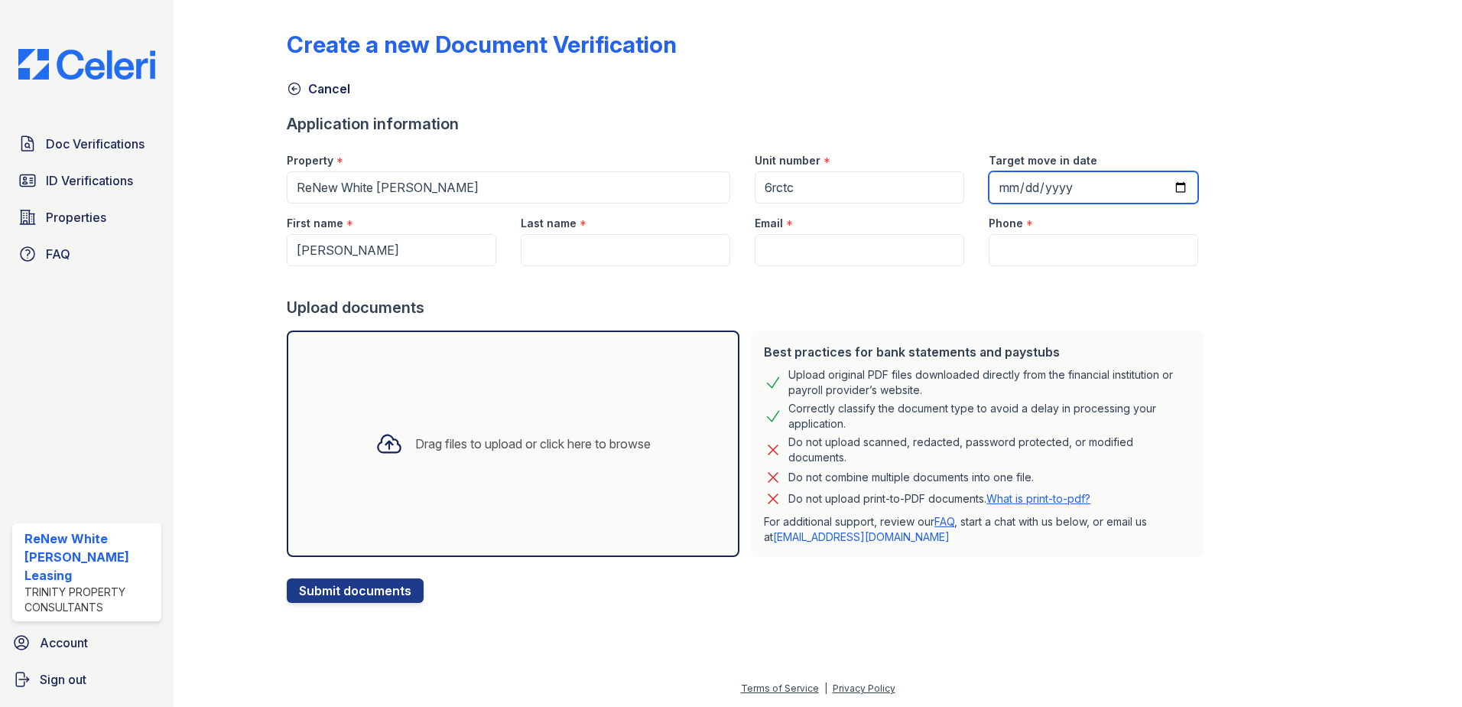
type input "[PERSON_NAME]"
type input "[EMAIL_ADDRESS][DOMAIN_NAME]"
type input "4439003199"
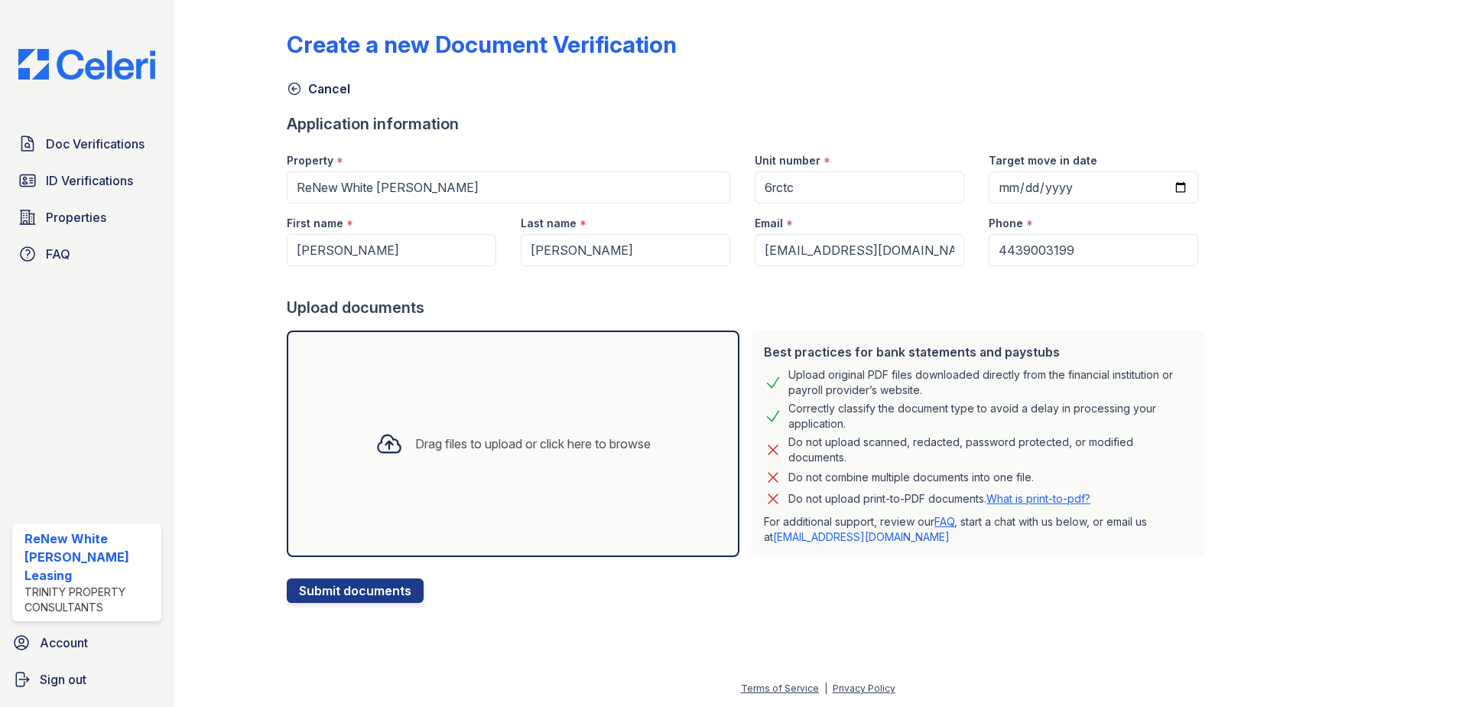
click at [528, 492] on div "Drag files to upload or click here to browse" at bounding box center [513, 443] width 453 height 226
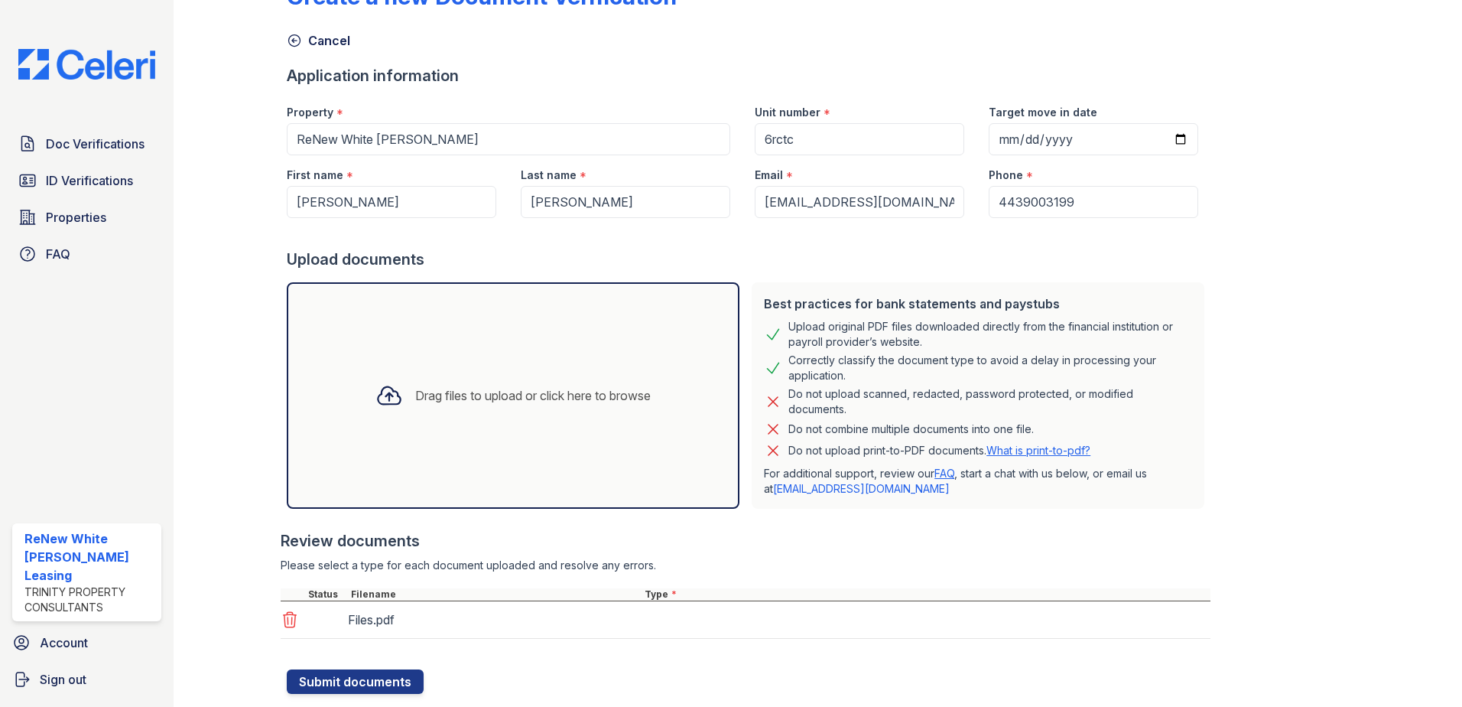
scroll to position [87, 0]
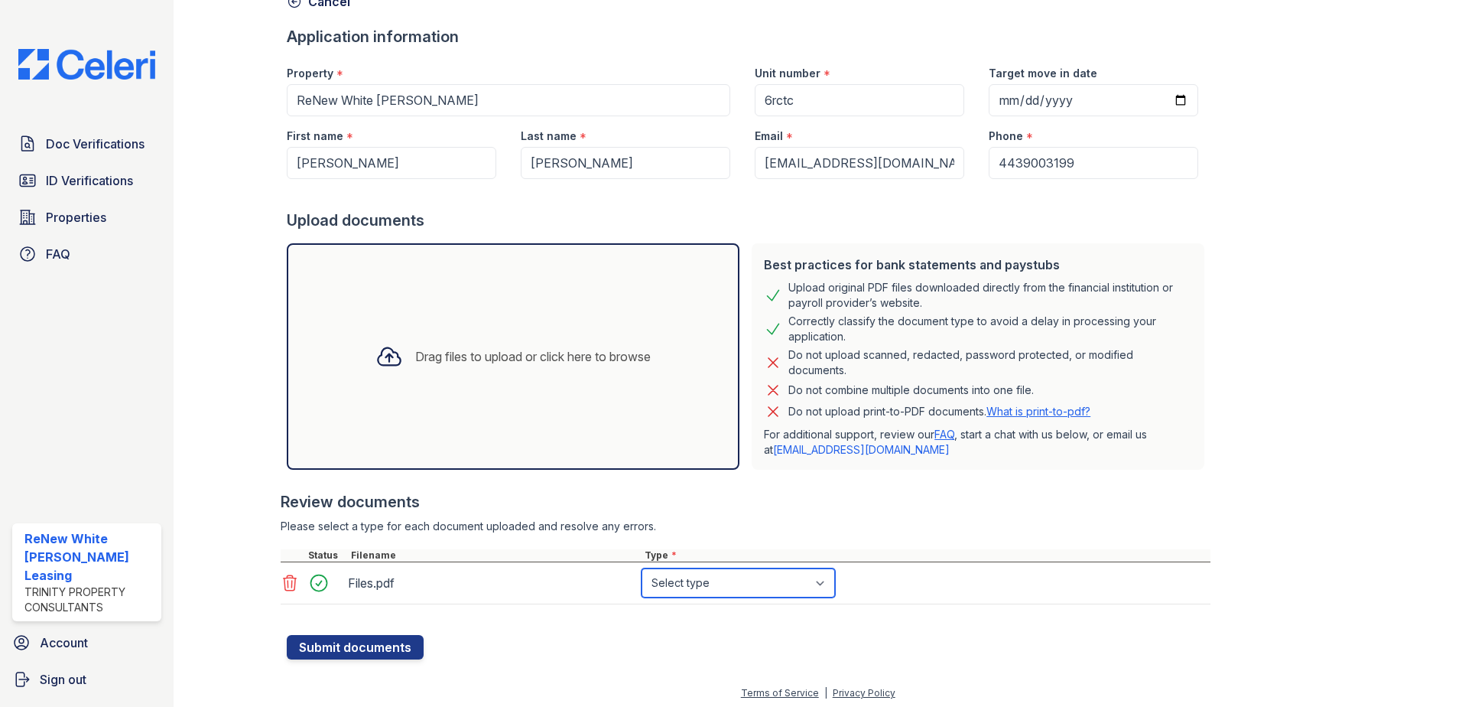
click at [727, 581] on select "Select type Paystub Bank Statement Offer Letter Tax Documents Benefit Award Let…" at bounding box center [739, 582] width 194 height 29
select select "bank_statement"
click at [642, 568] on select "Select type Paystub Bank Statement Offer Letter Tax Documents Benefit Award Let…" at bounding box center [739, 582] width 194 height 29
click at [378, 645] on button "Submit documents" at bounding box center [355, 647] width 137 height 24
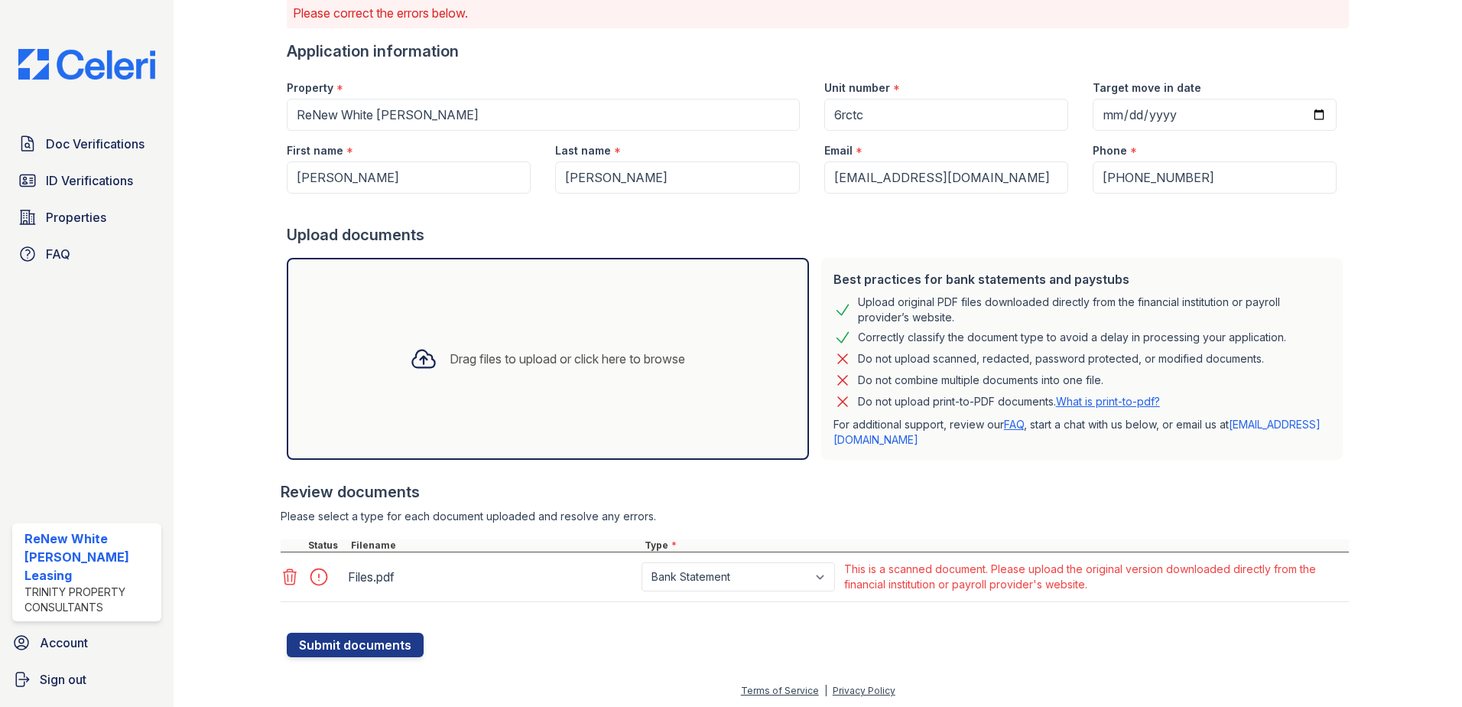
scroll to position [118, 0]
